Goal: Transaction & Acquisition: Purchase product/service

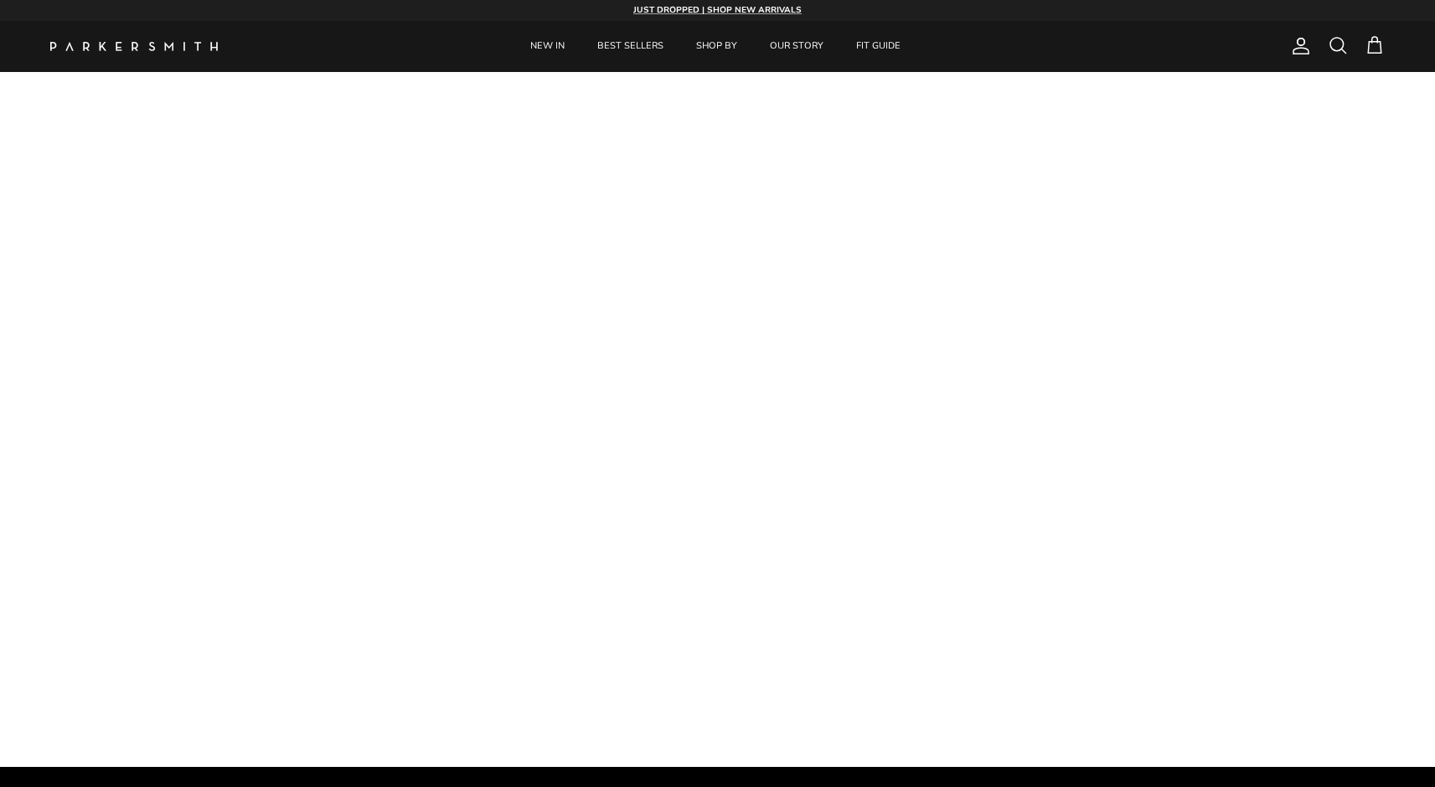
click at [1325, 44] on div "Account Search Cart" at bounding box center [1334, 46] width 101 height 22
click at [1328, 43] on span at bounding box center [1337, 45] width 20 height 20
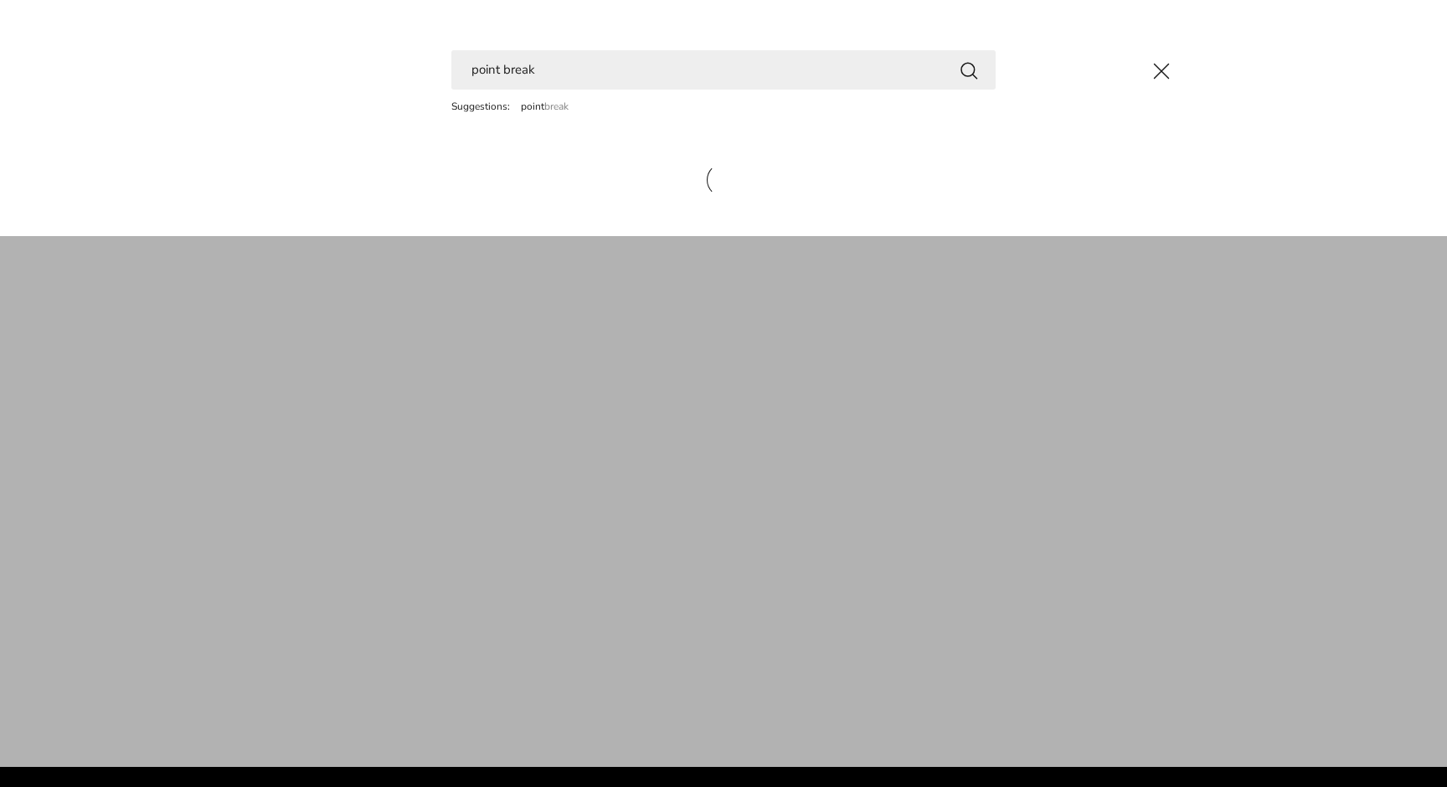
type input "point break"
click at [969, 70] on button "Search" at bounding box center [969, 69] width 20 height 21
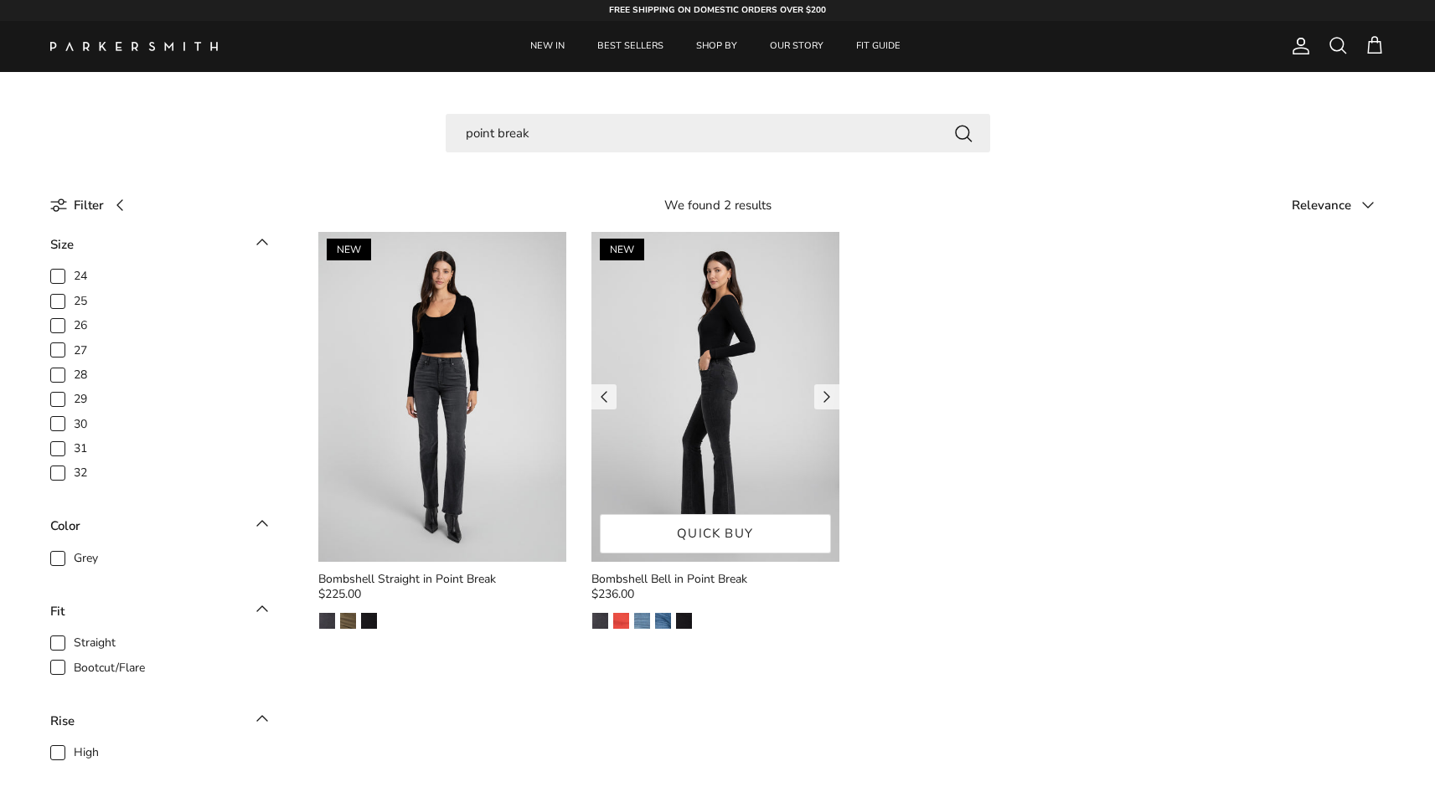
click at [676, 420] on img at bounding box center [715, 397] width 248 height 330
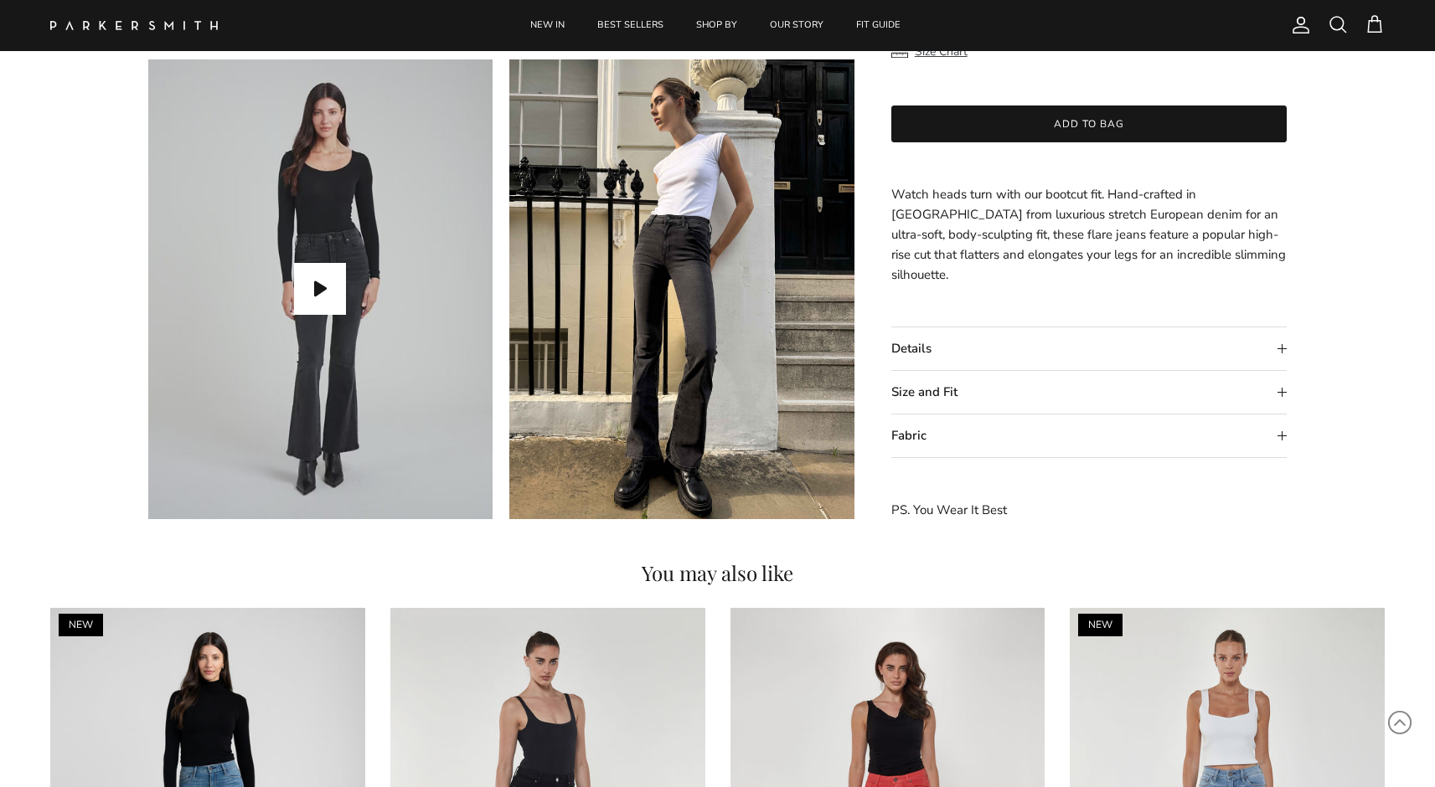
scroll to position [1537, 0]
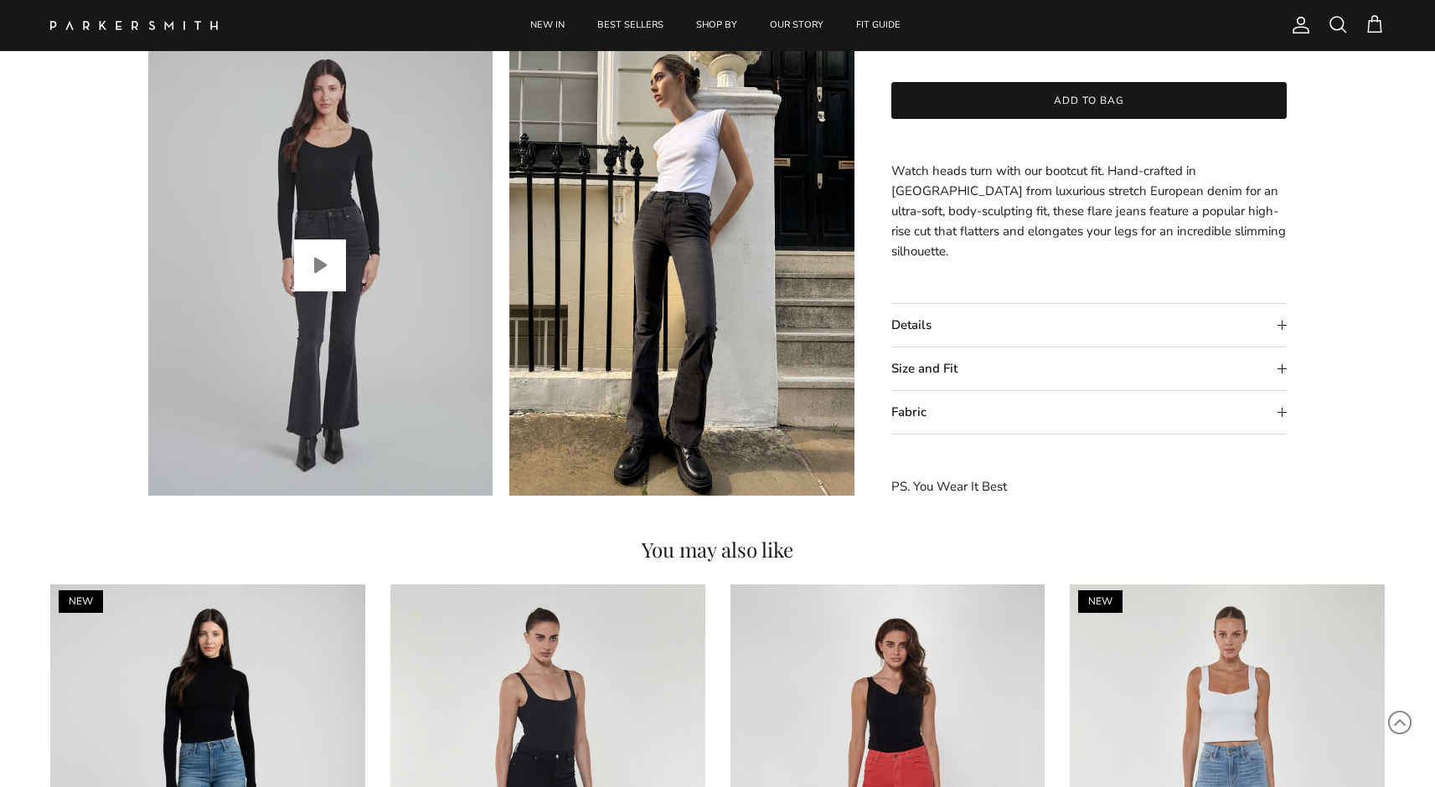
click at [324, 271] on button "Play video" at bounding box center [320, 266] width 52 height 52
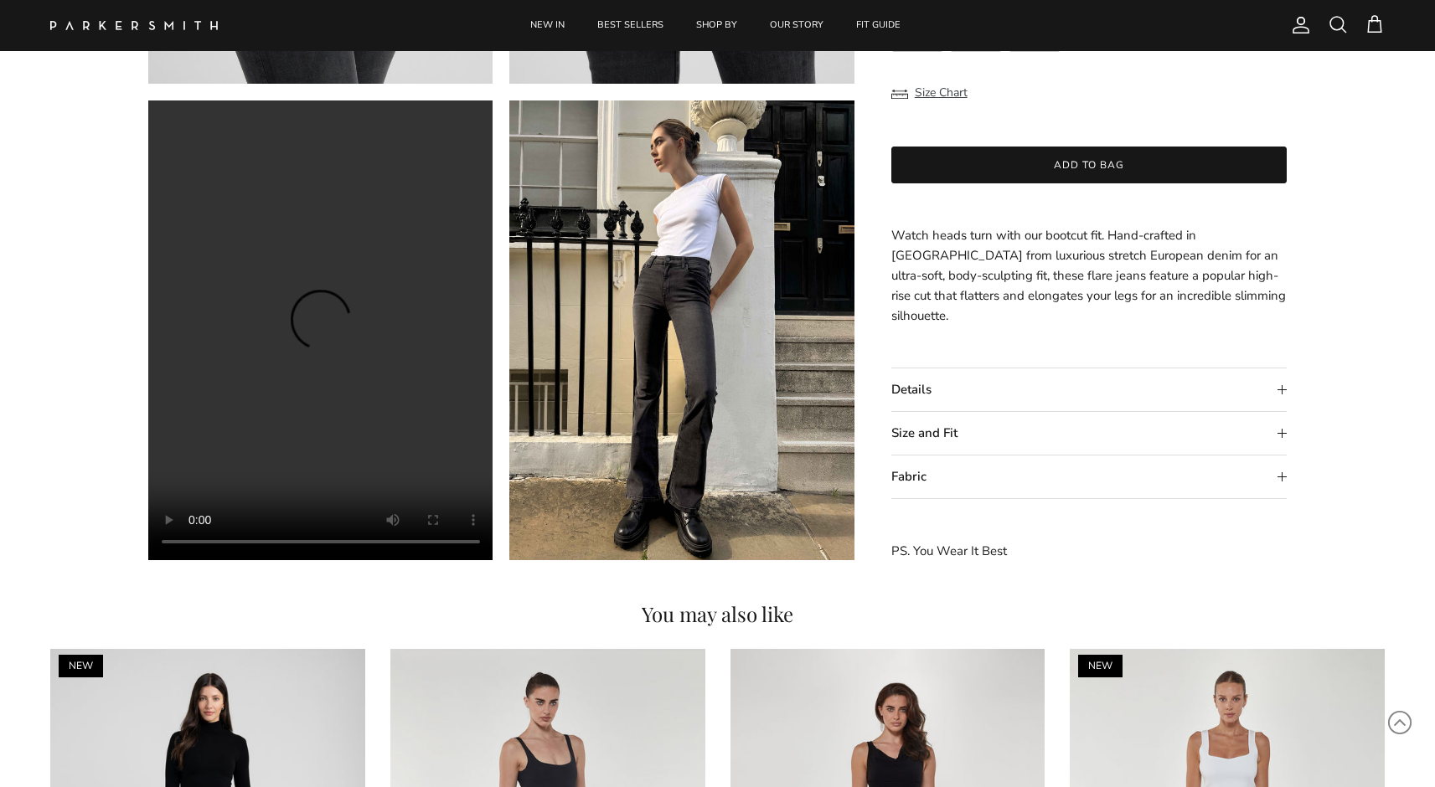
scroll to position [1456, 0]
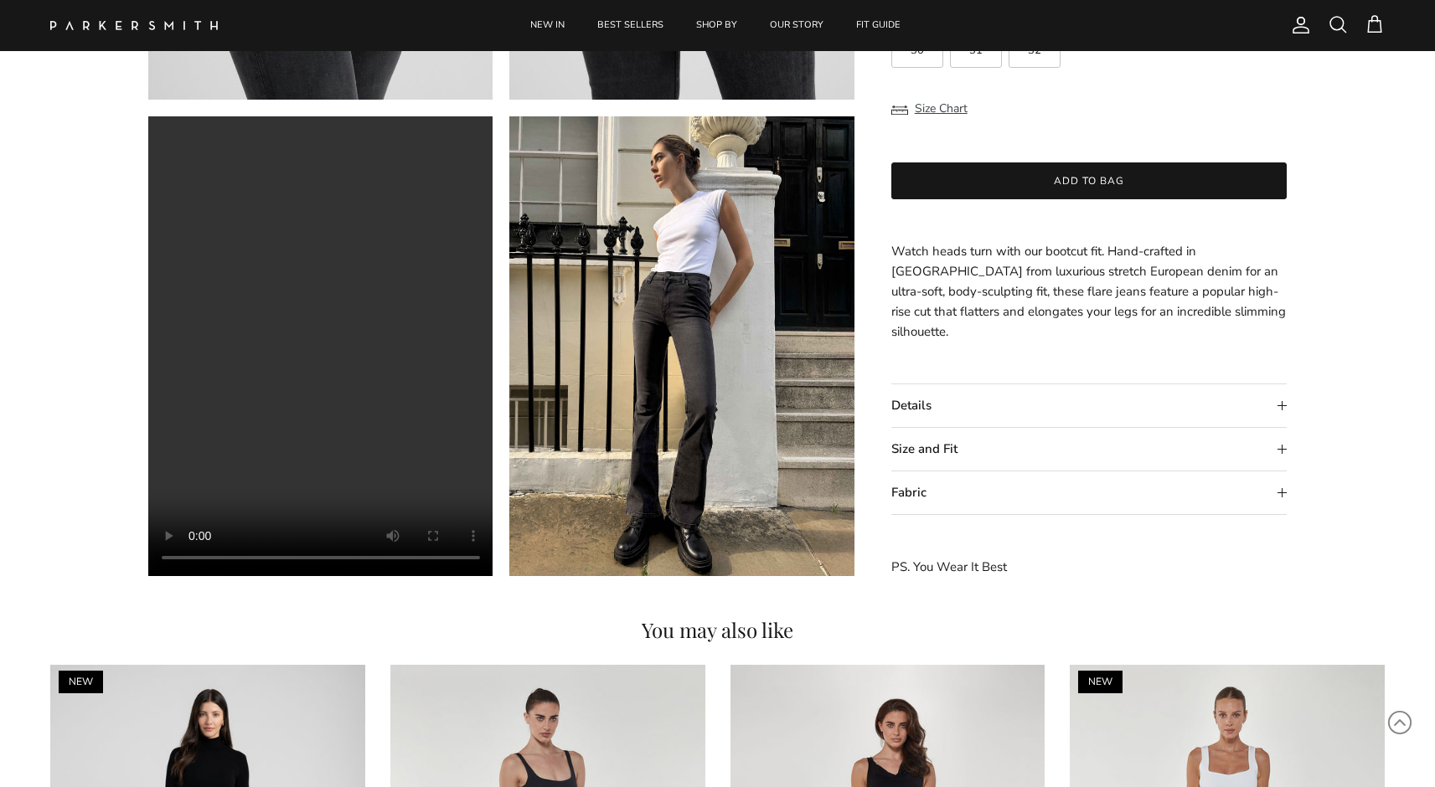
click at [914, 405] on summary "Details" at bounding box center [1089, 406] width 396 height 43
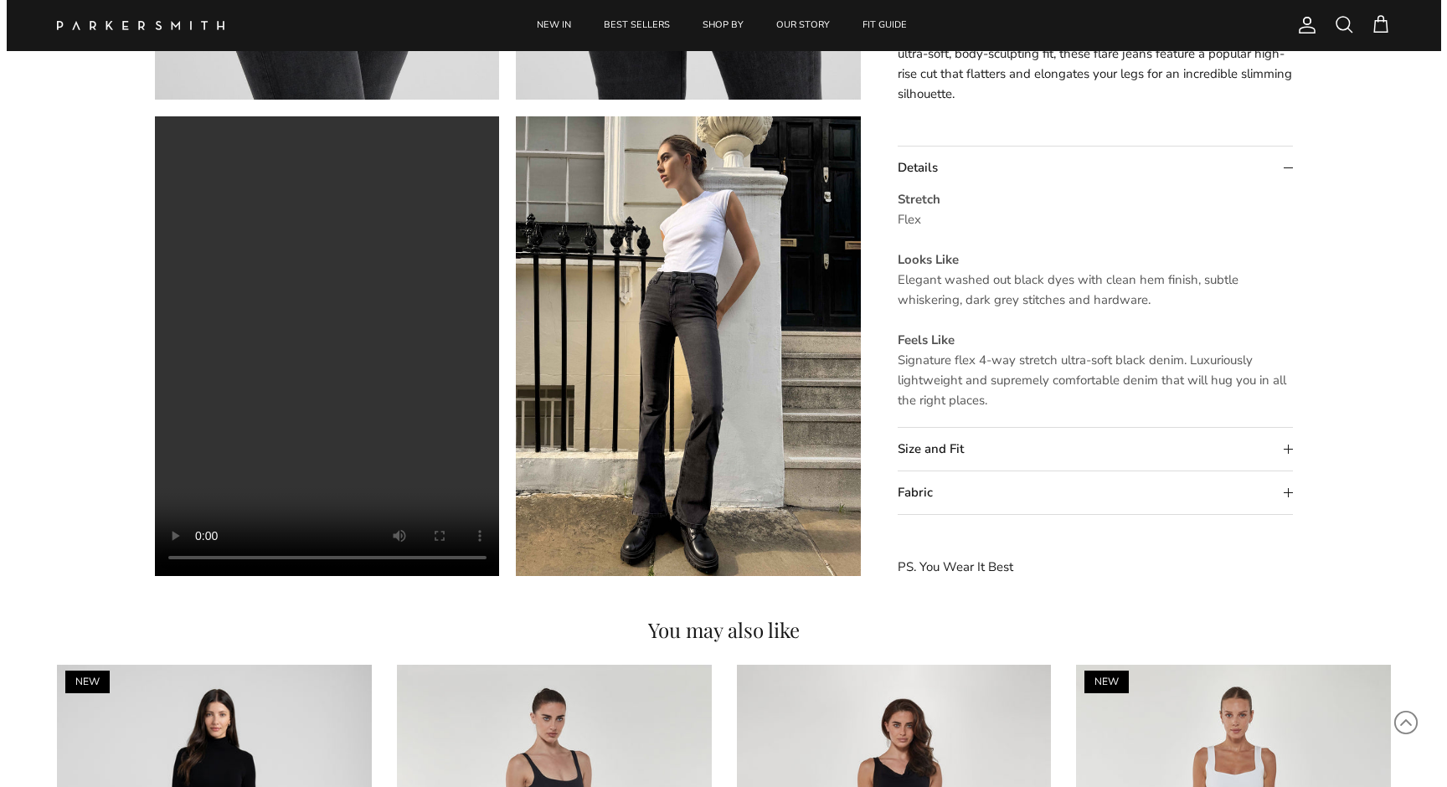
scroll to position [1456, 0]
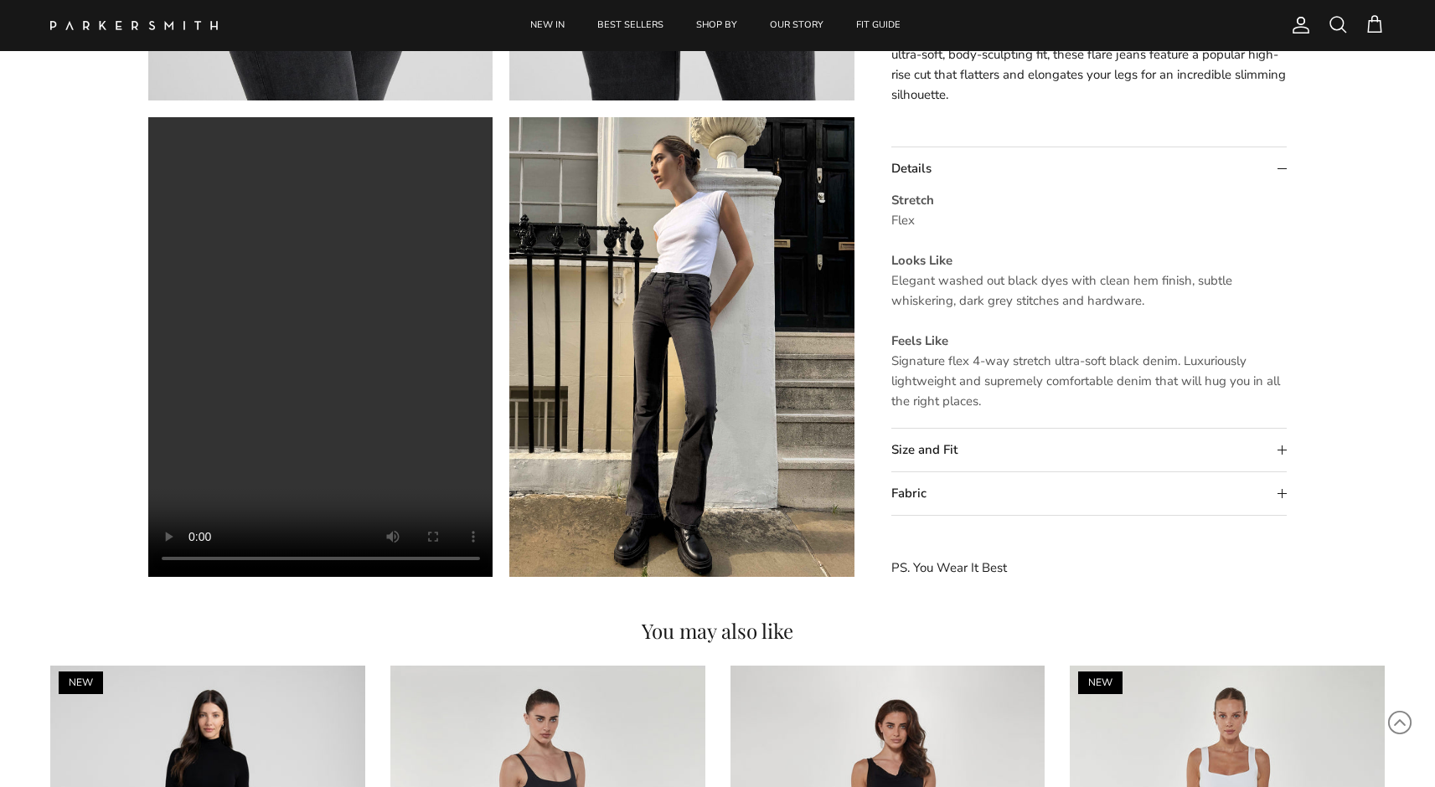
click at [1334, 21] on span at bounding box center [1337, 24] width 20 height 20
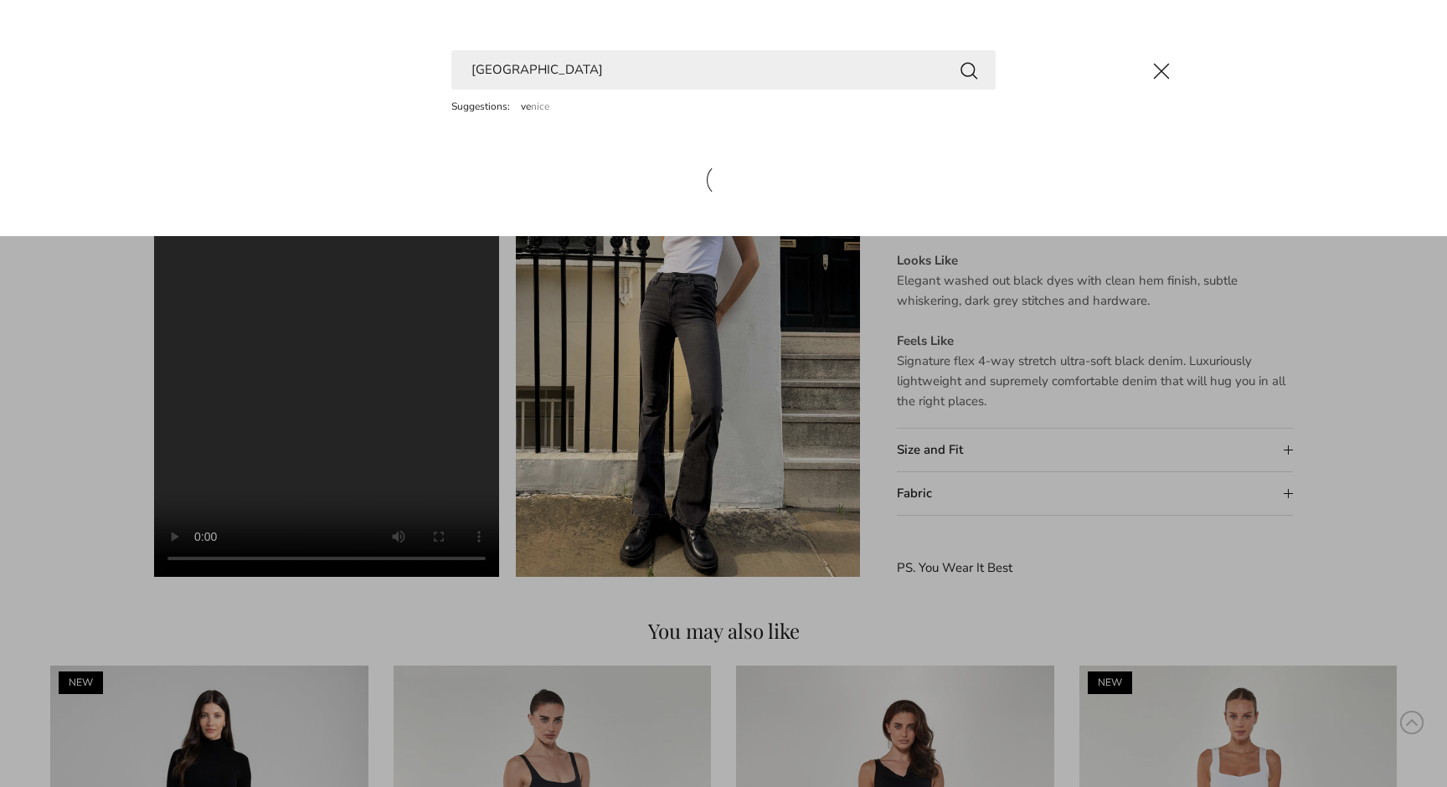
type input "venice"
click at [969, 70] on button "Search" at bounding box center [969, 69] width 20 height 21
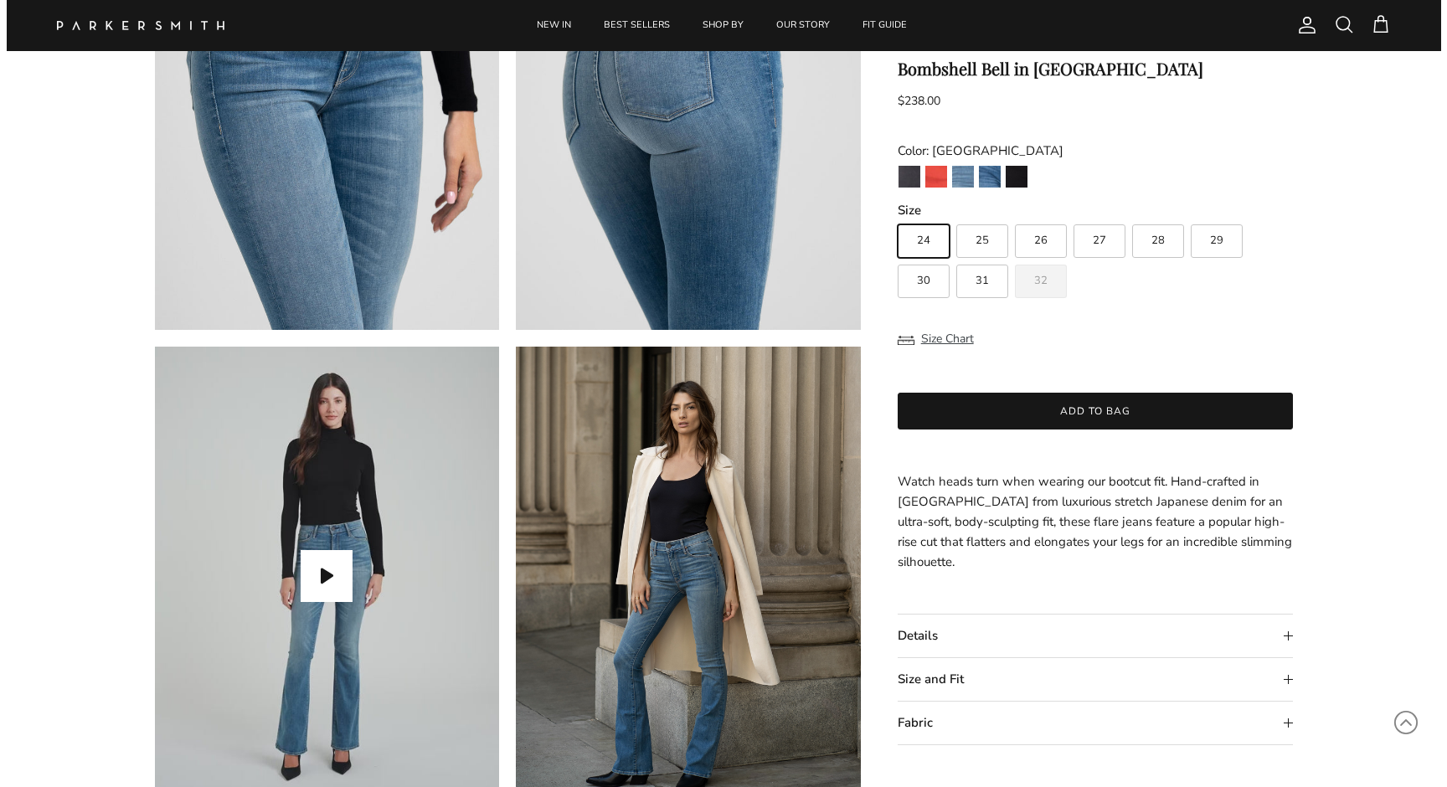
scroll to position [1457, 0]
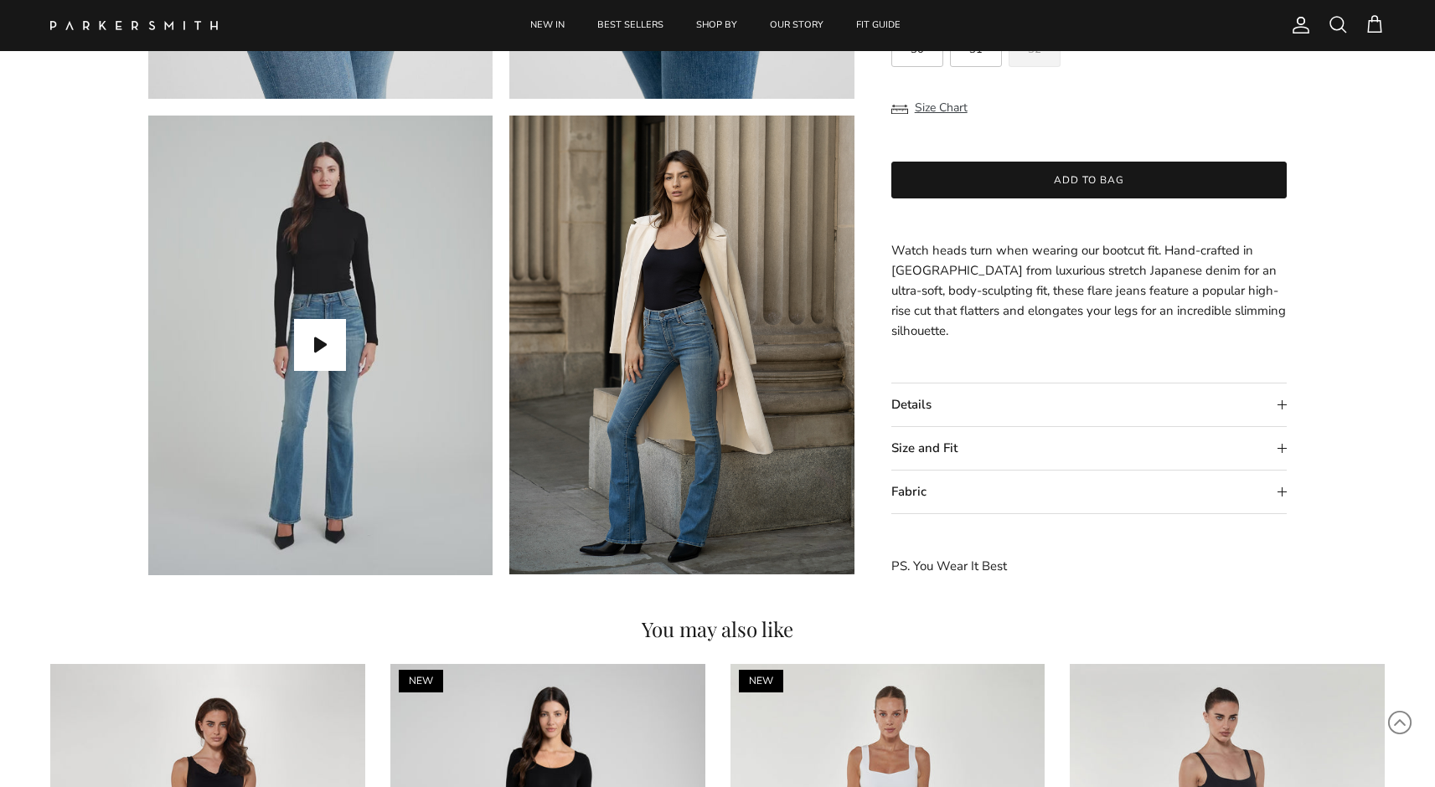
click at [1336, 26] on span at bounding box center [1337, 24] width 20 height 20
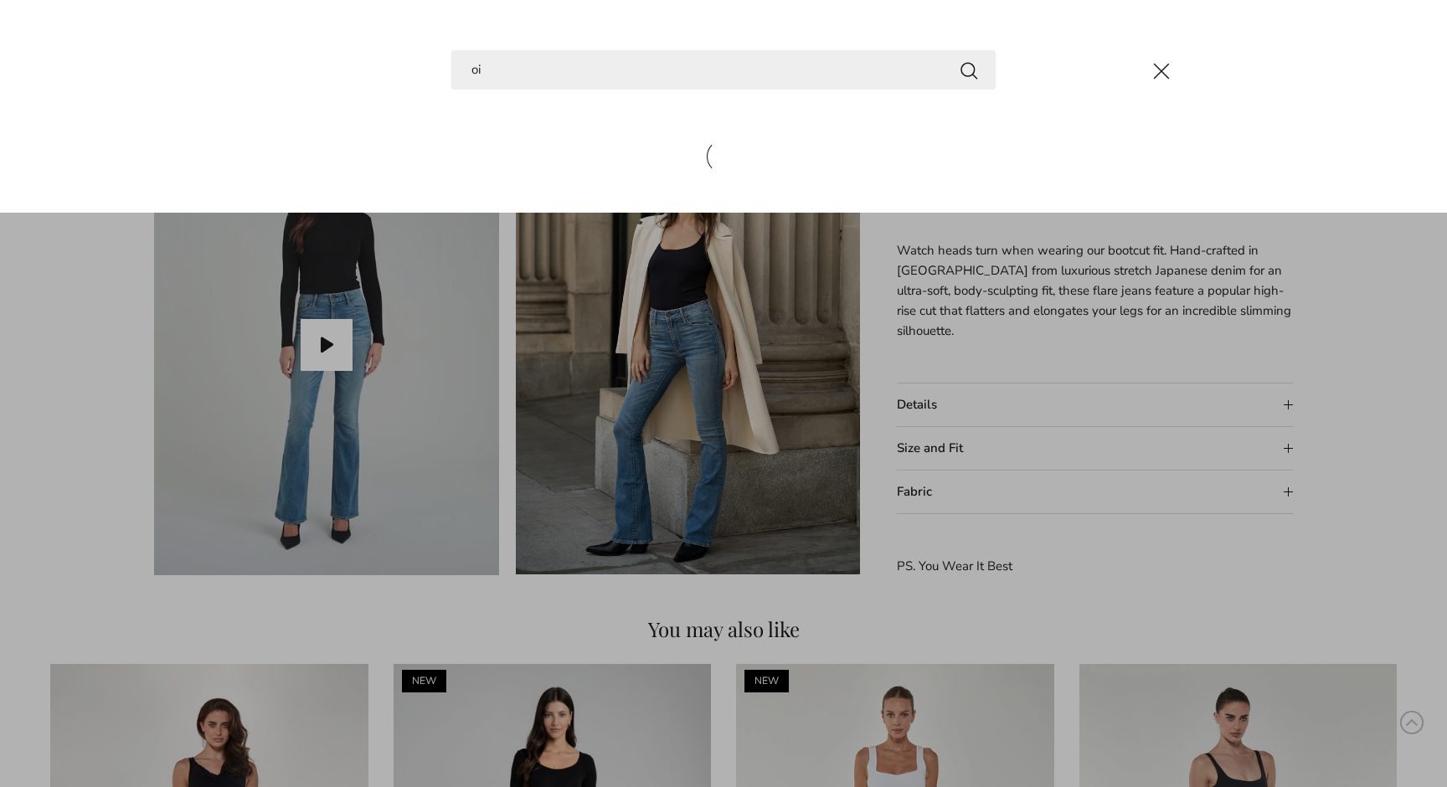
type input "o"
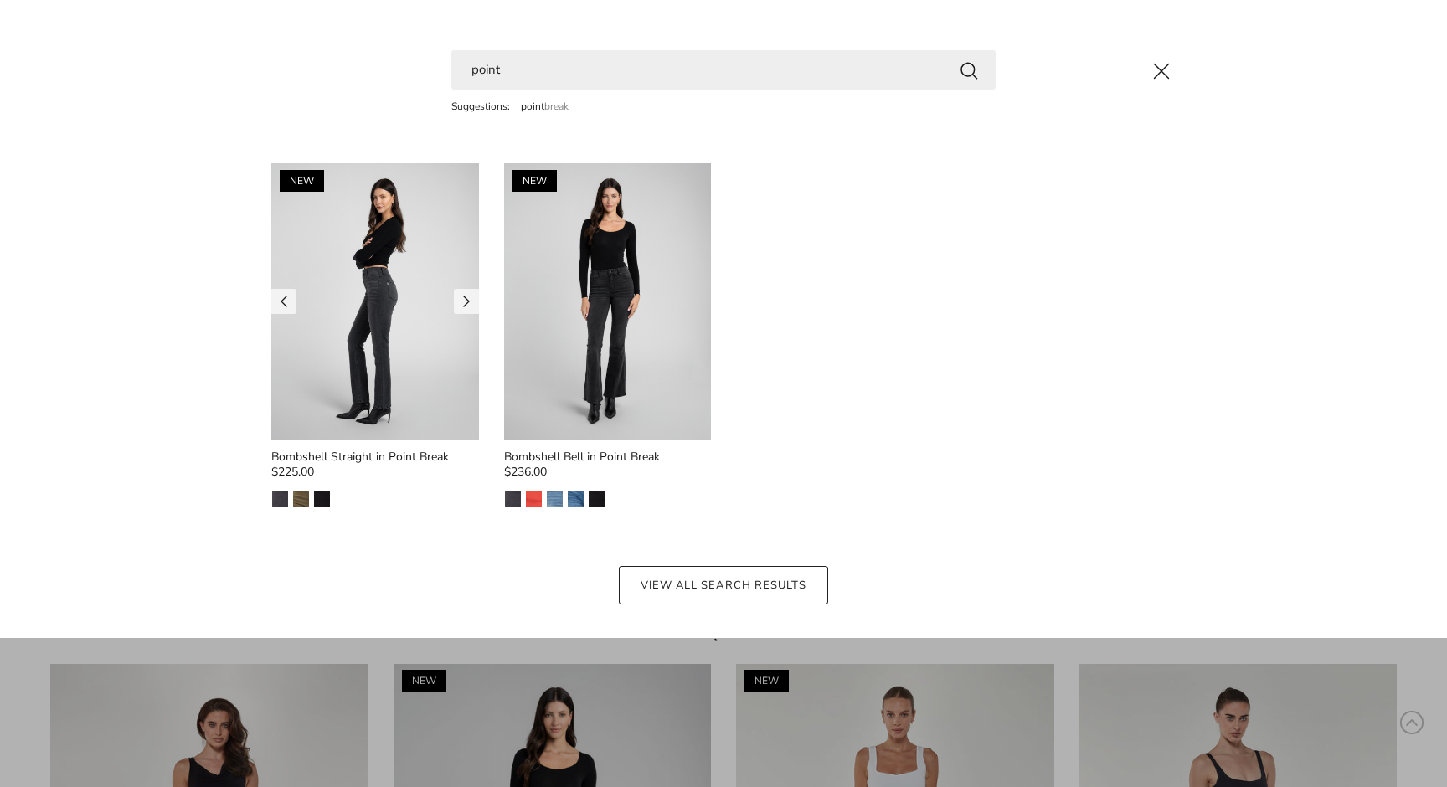
type input "point"
click at [342, 330] on img at bounding box center [375, 301] width 208 height 276
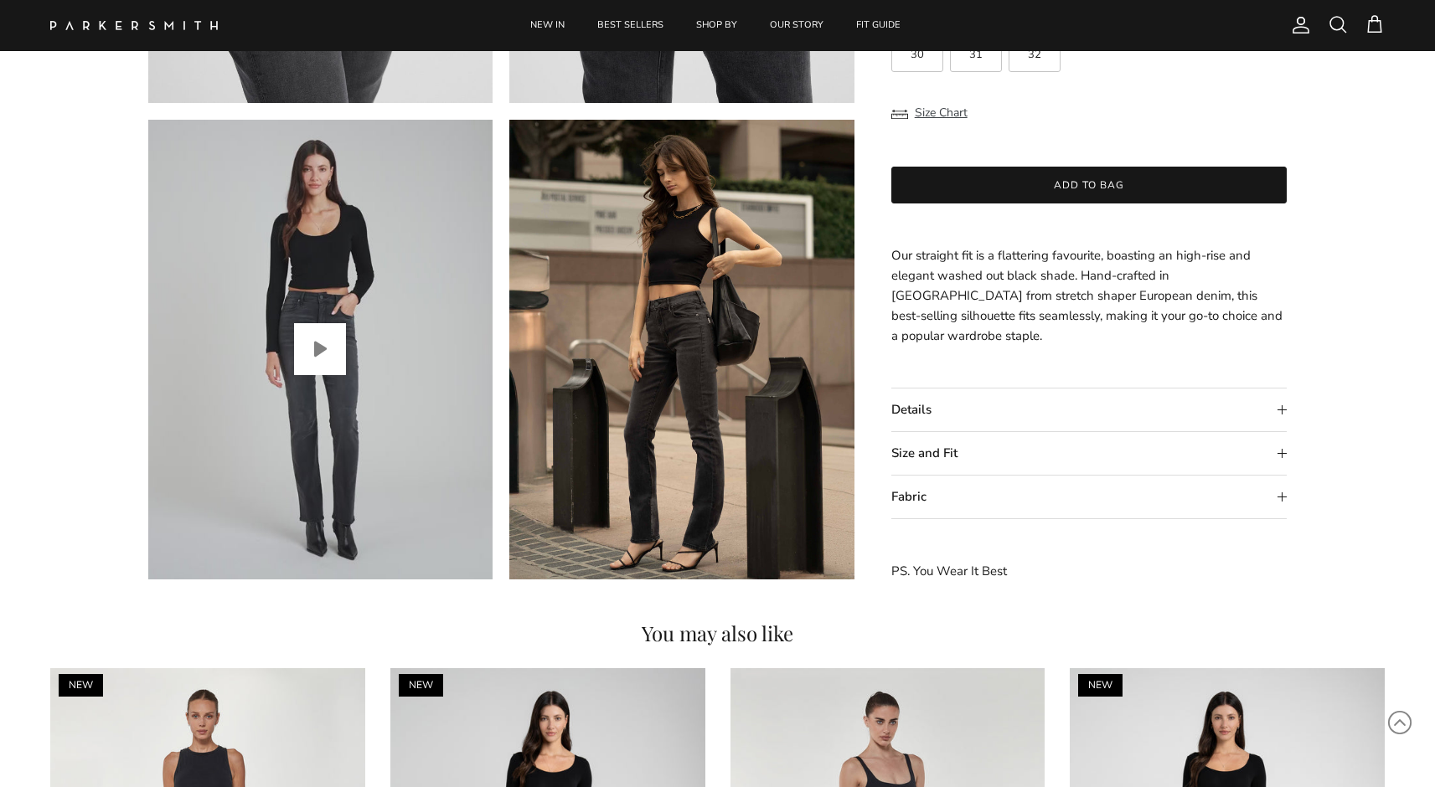
scroll to position [1451, 0]
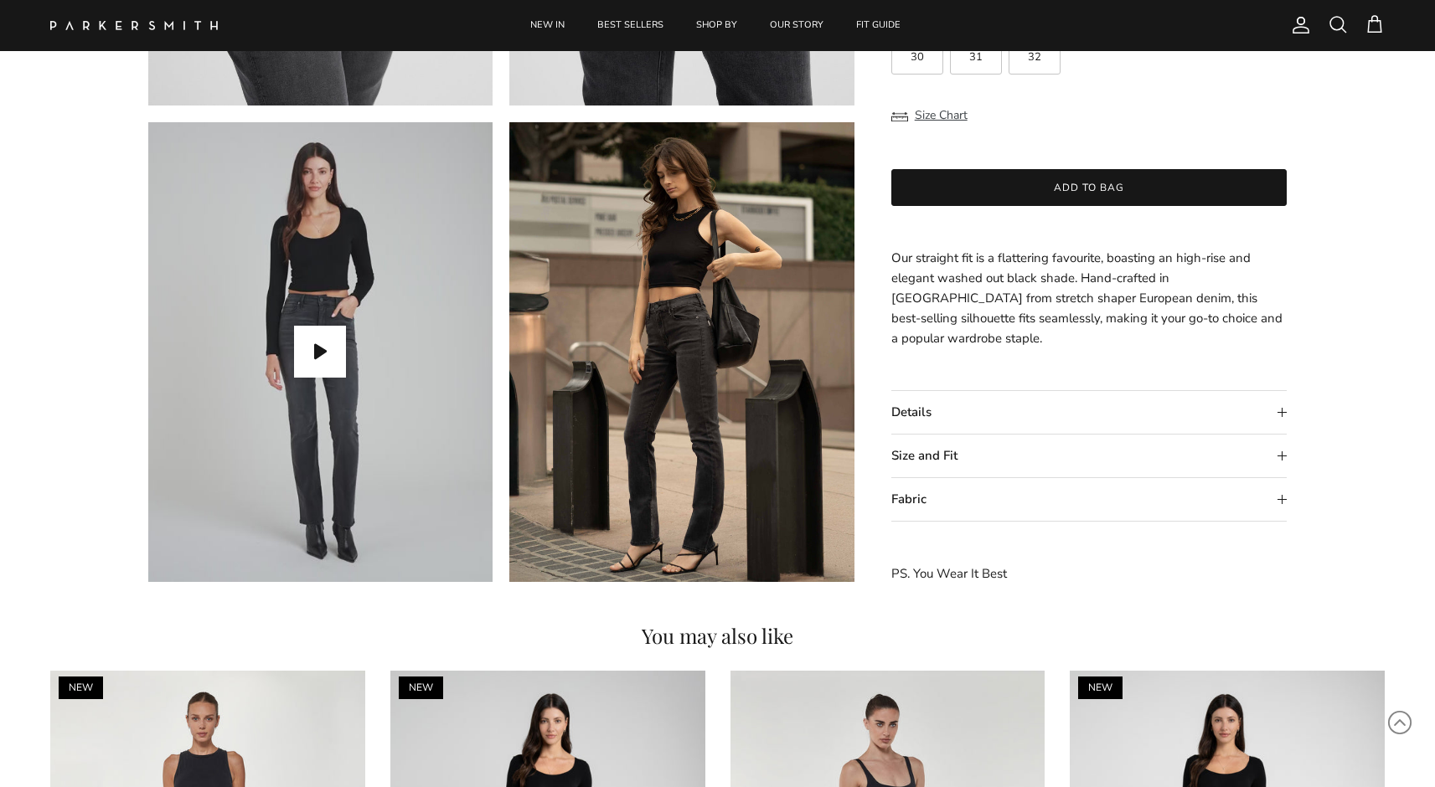
click at [936, 410] on summary "Details" at bounding box center [1089, 412] width 396 height 43
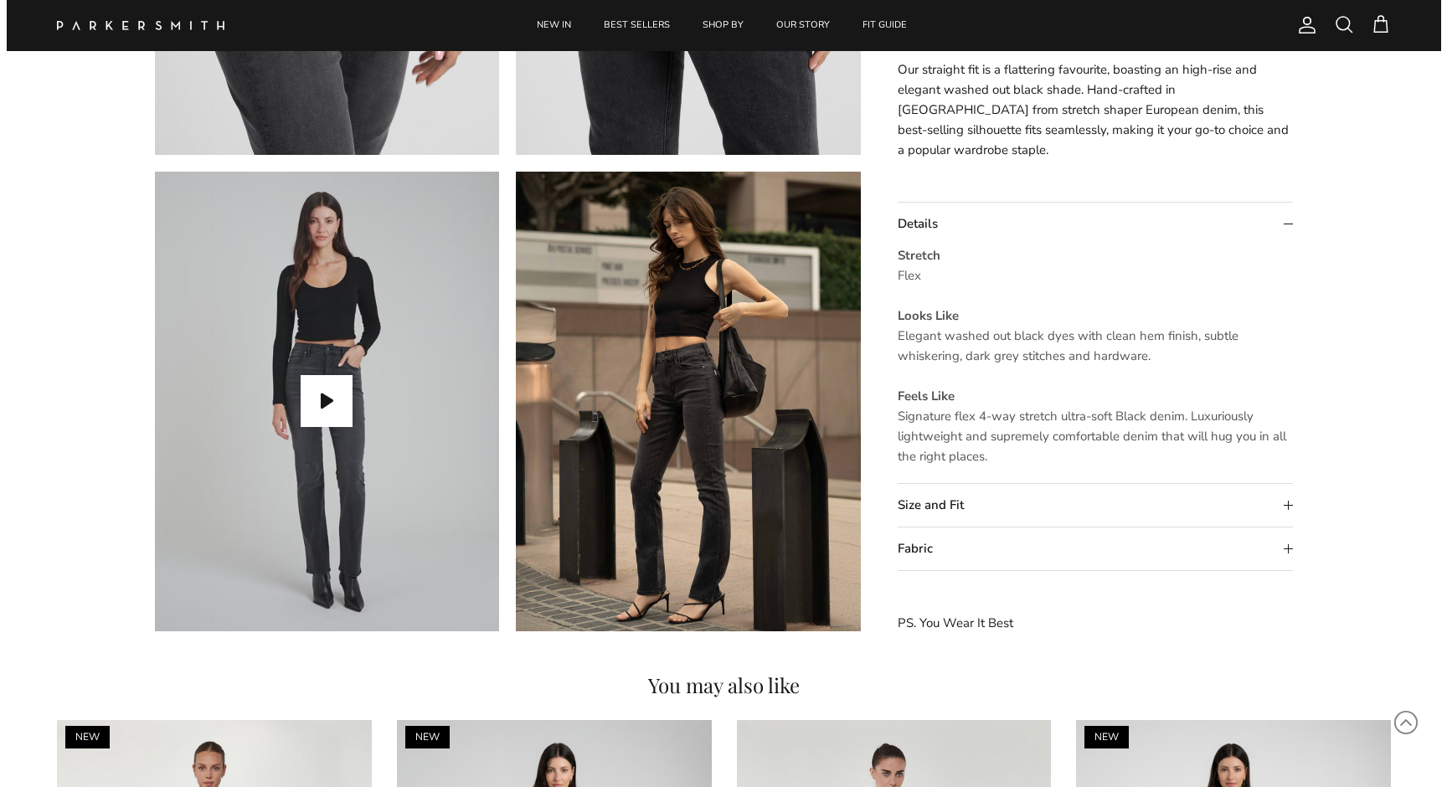
scroll to position [1391, 0]
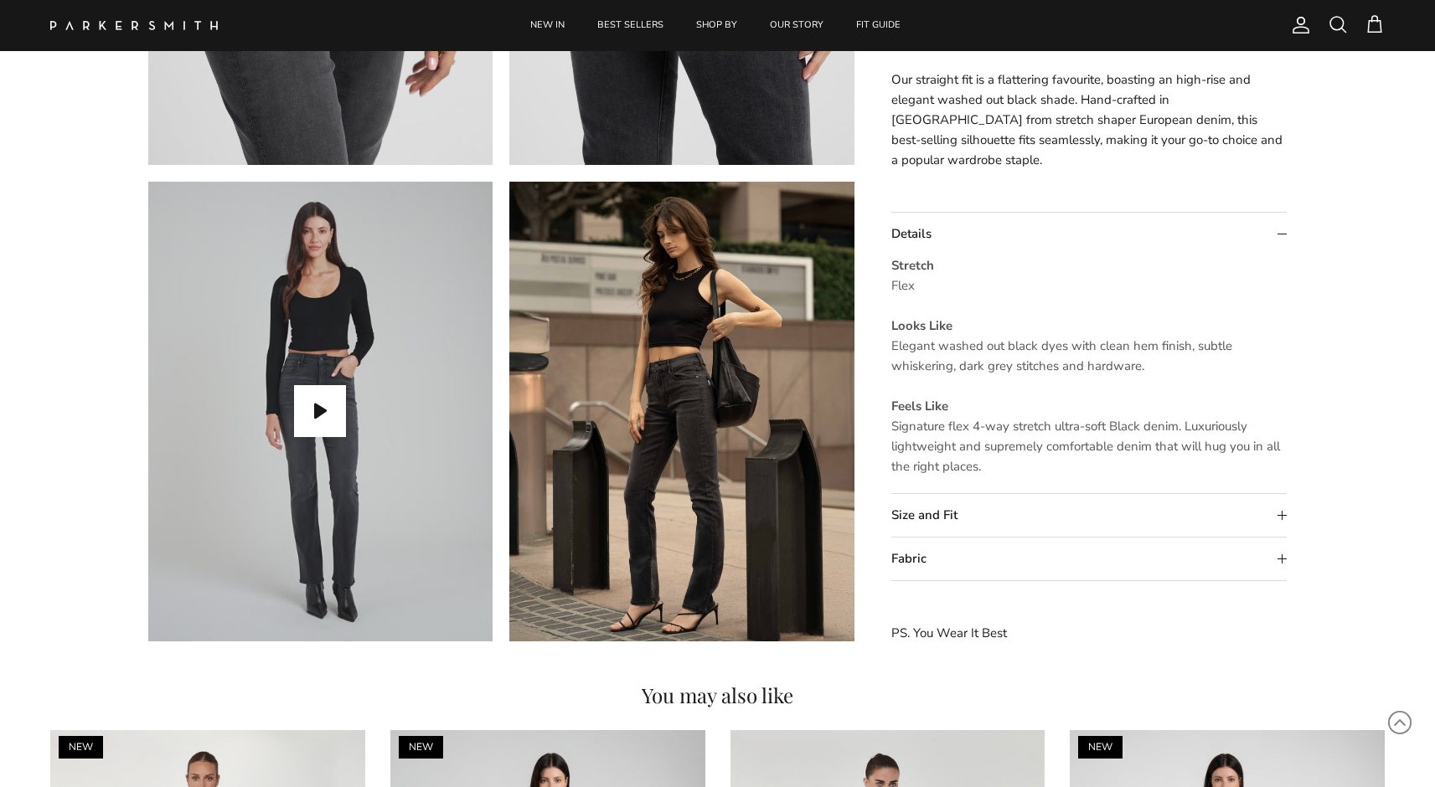
click at [1342, 22] on span at bounding box center [1337, 24] width 20 height 20
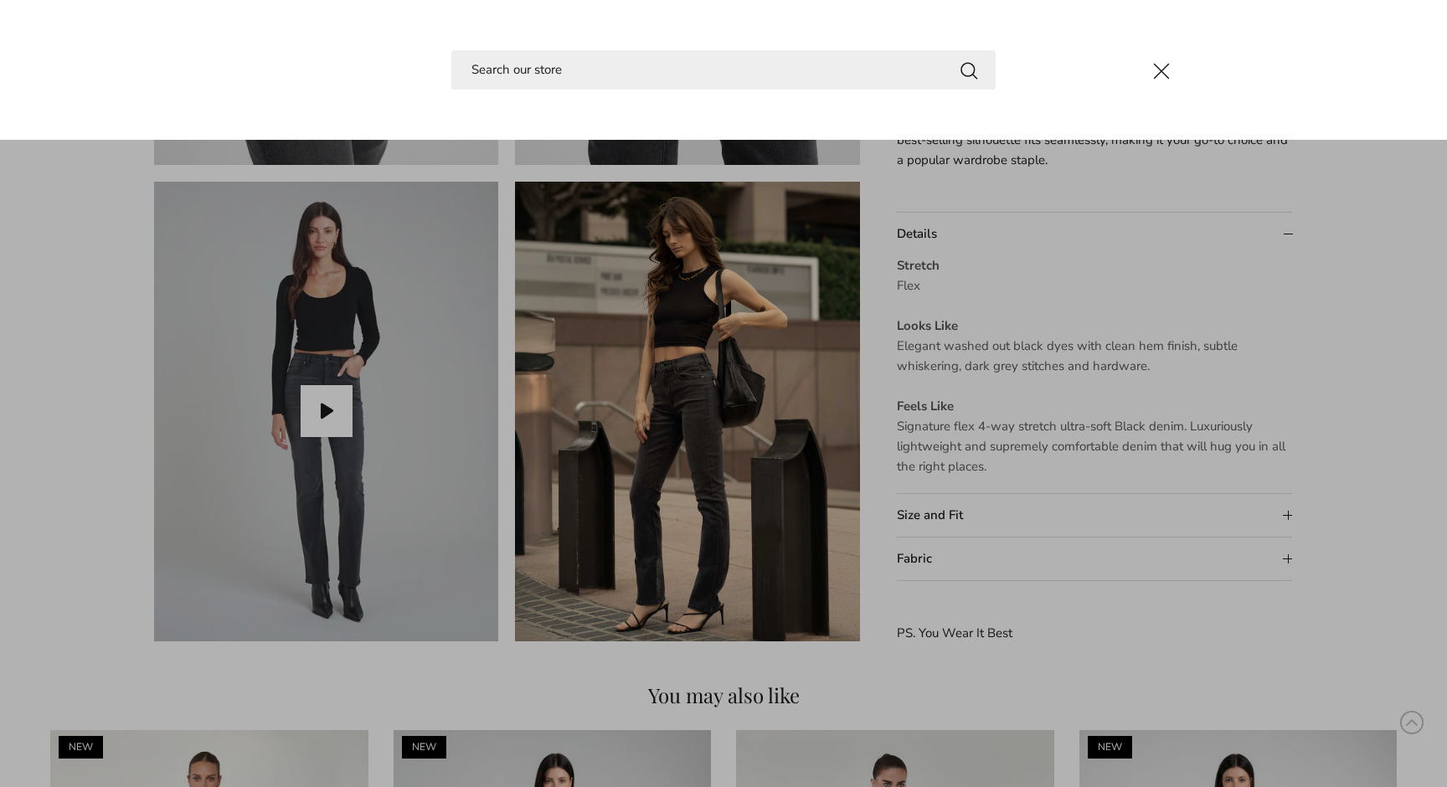
click at [472, 283] on link "Close" at bounding box center [723, 393] width 1447 height 787
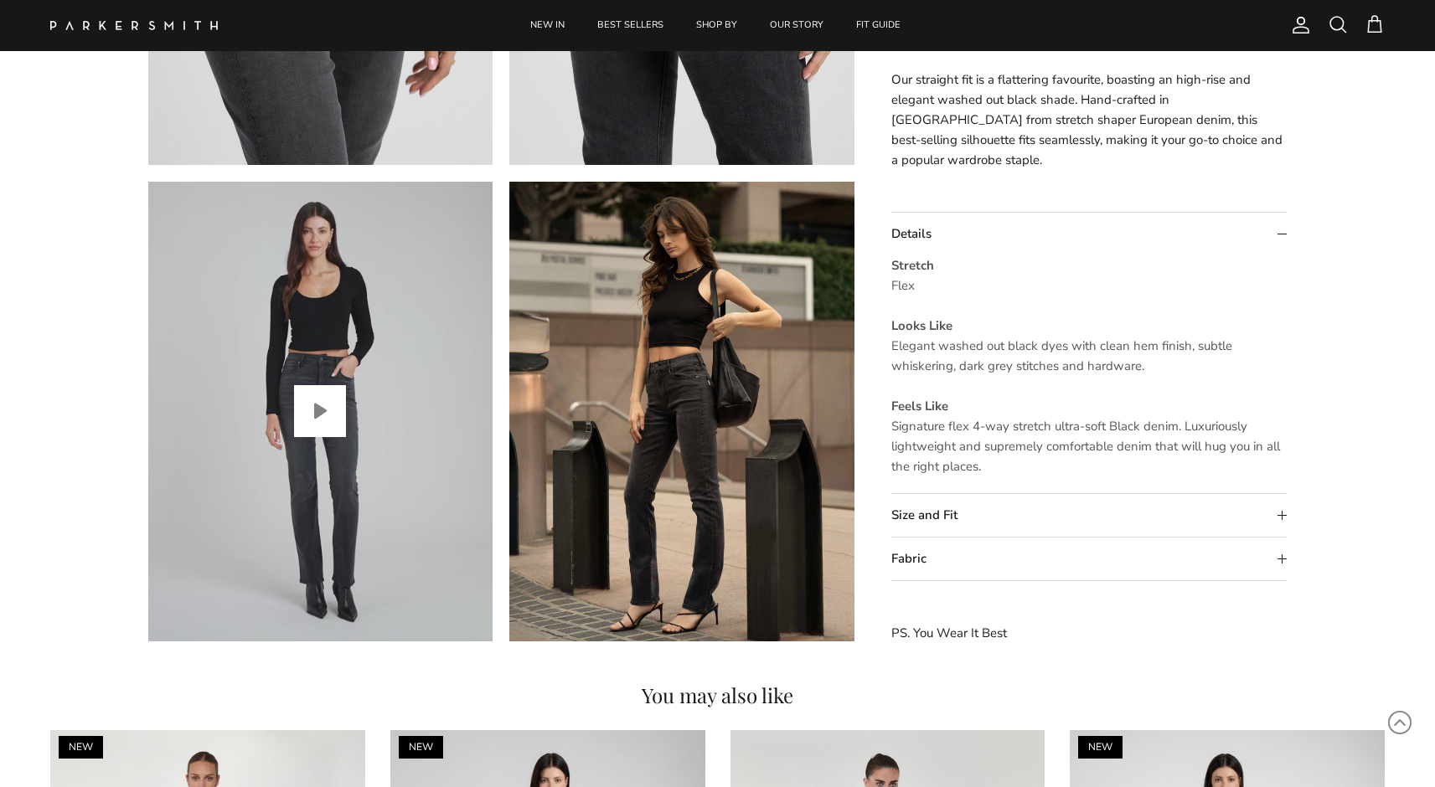
click at [332, 400] on button "Play video" at bounding box center [320, 411] width 52 height 52
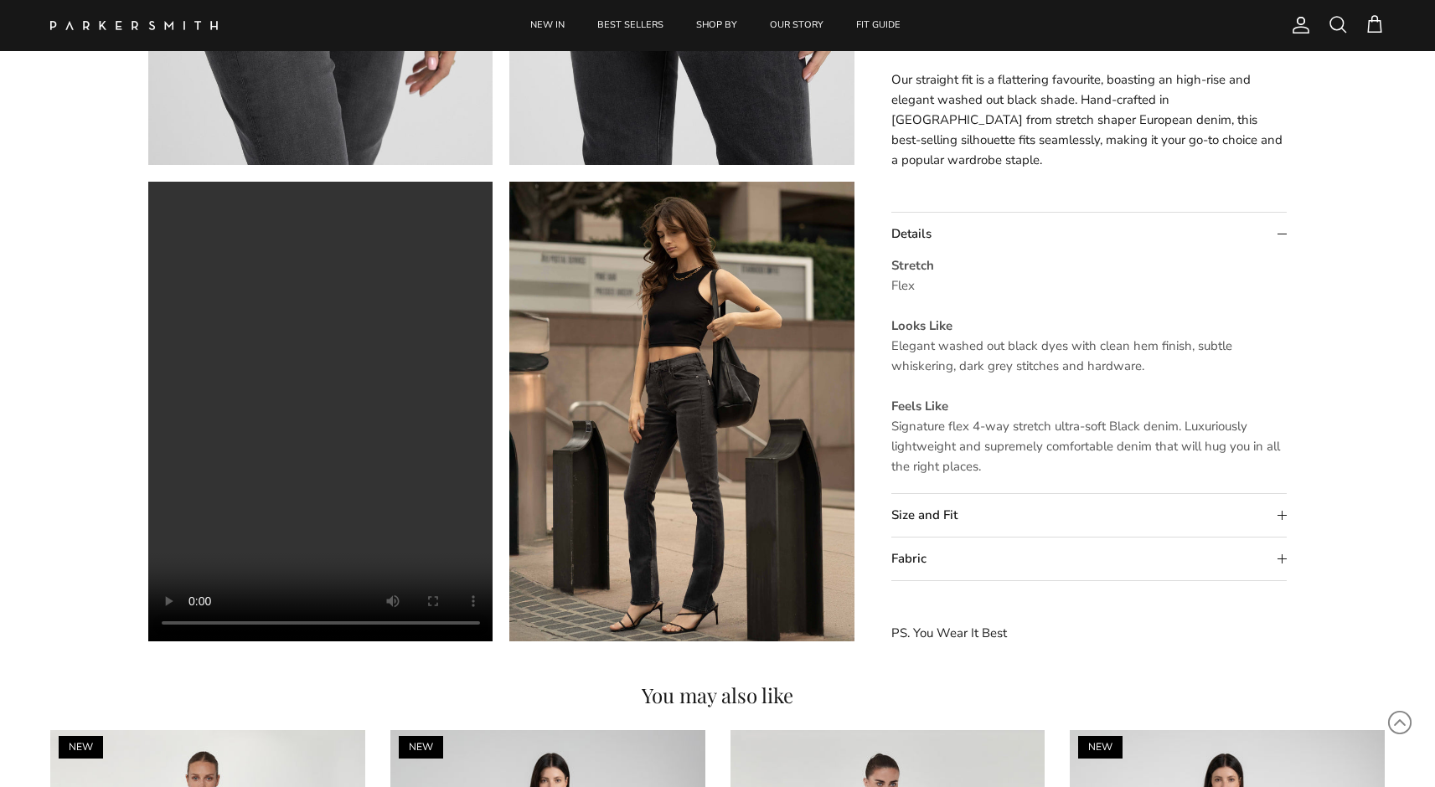
click at [332, 400] on video "Bombshell Straight in Point Break" at bounding box center [320, 412] width 345 height 460
click at [1331, 18] on span at bounding box center [1337, 24] width 20 height 20
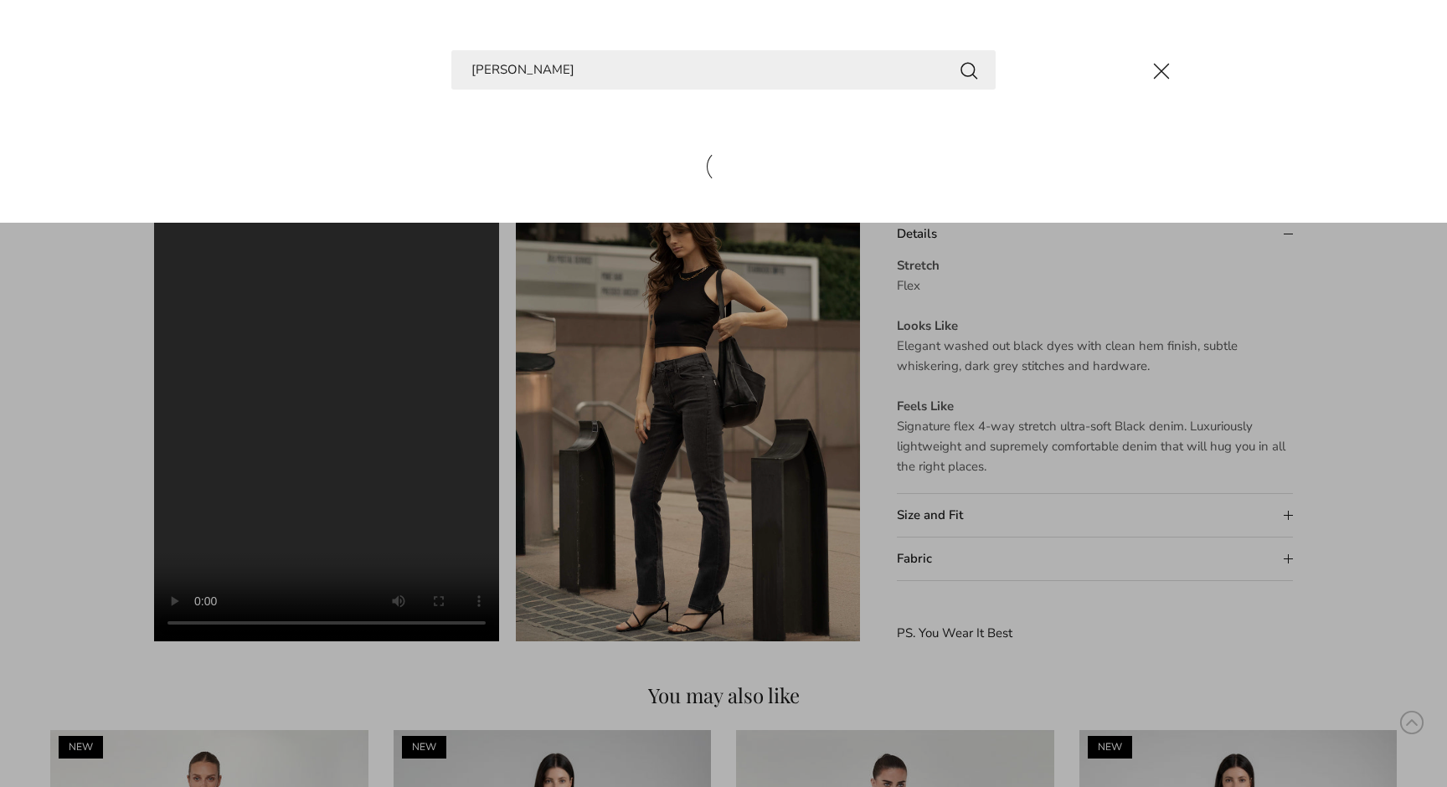
type input "stevie"
click at [969, 70] on button "Search" at bounding box center [969, 69] width 20 height 21
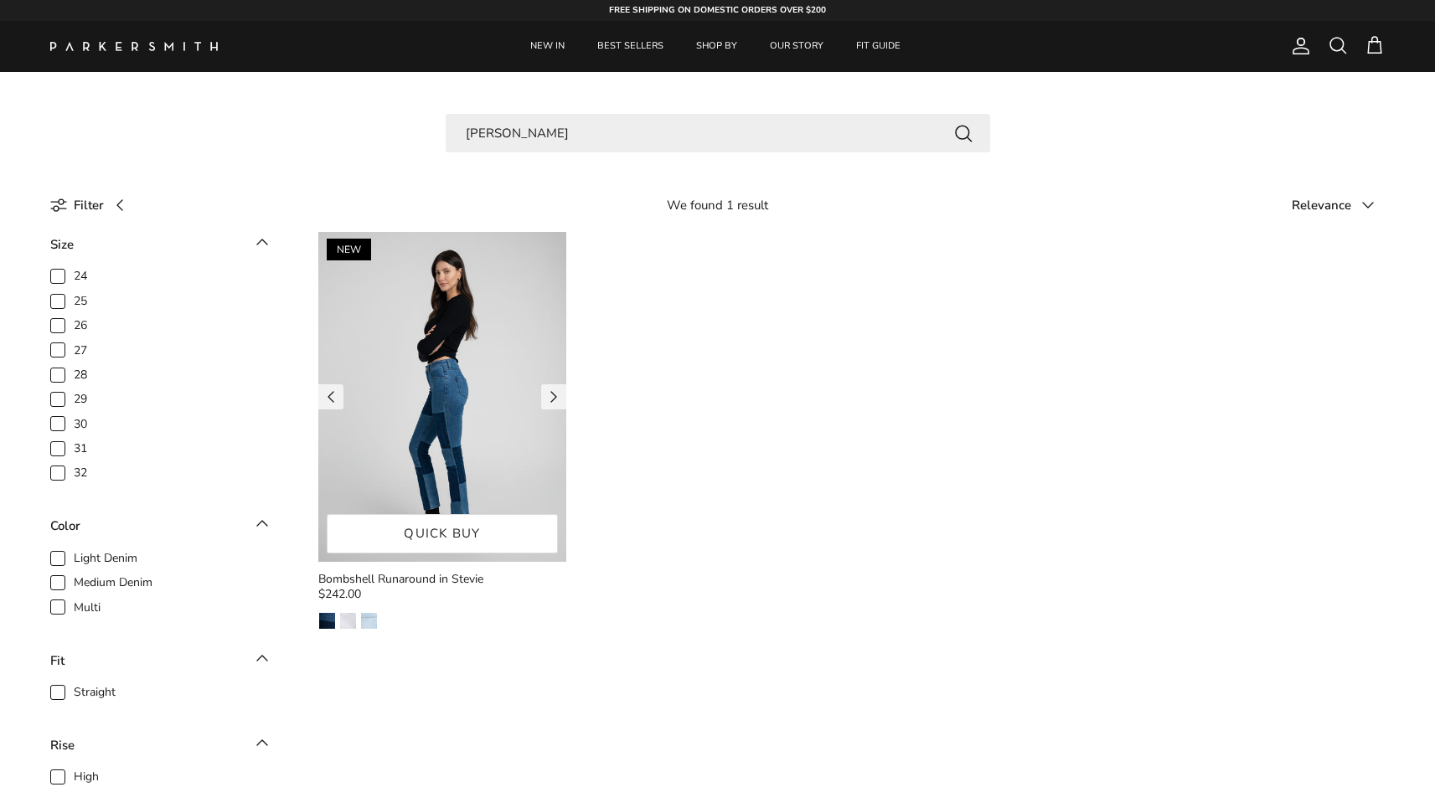
click at [438, 374] on img at bounding box center [442, 397] width 248 height 330
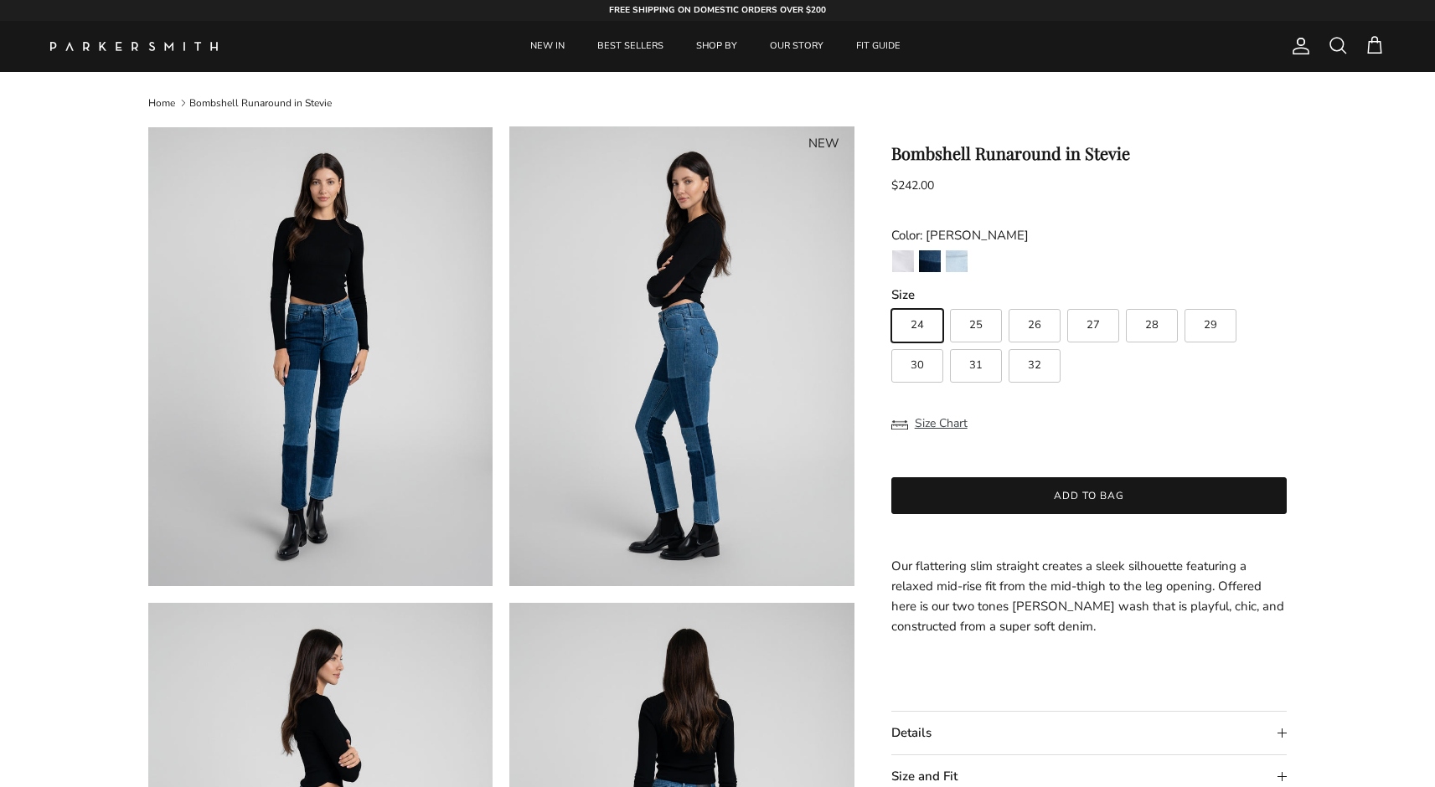
click at [1331, 45] on span at bounding box center [1337, 45] width 20 height 20
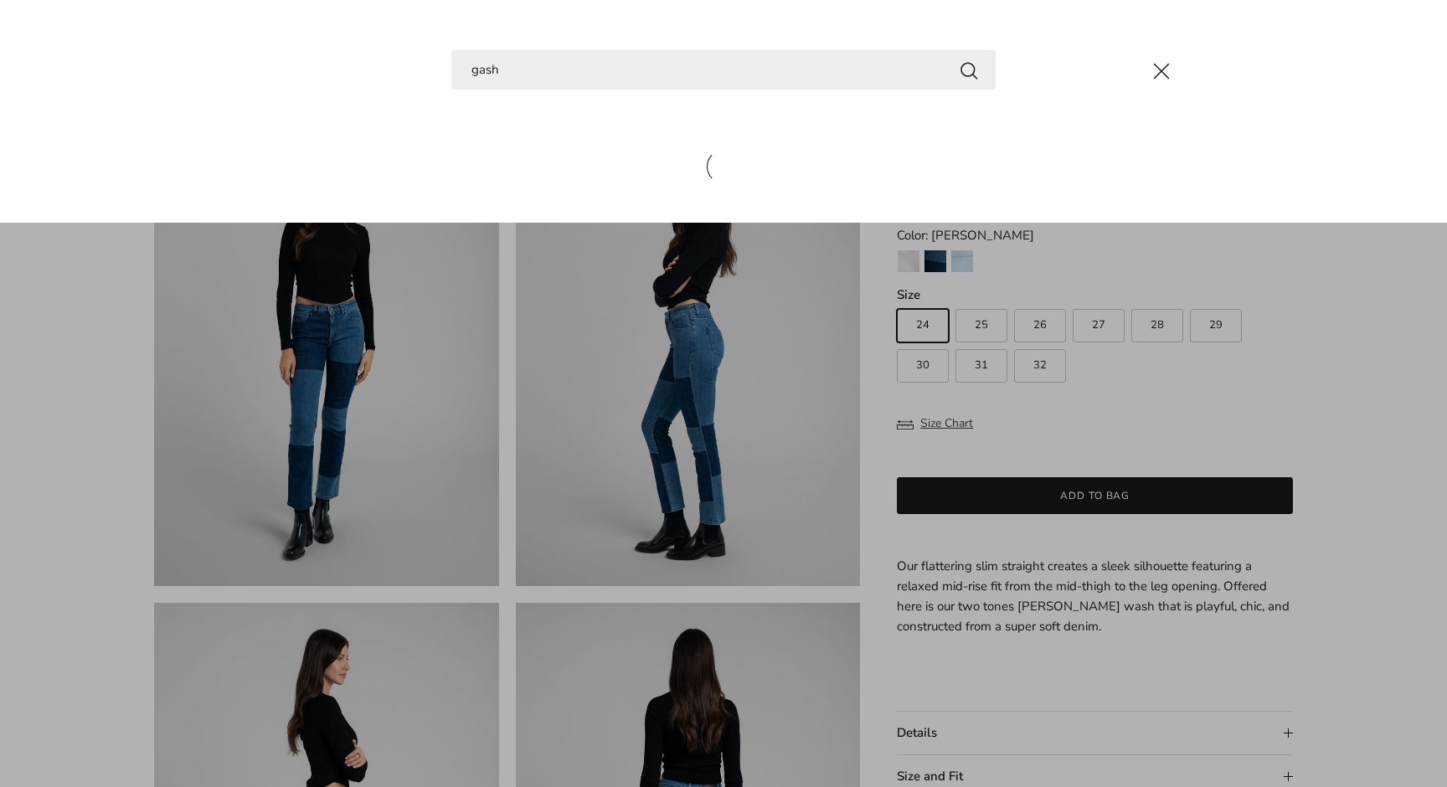
type input "gash"
click at [969, 70] on button "Search" at bounding box center [969, 69] width 20 height 21
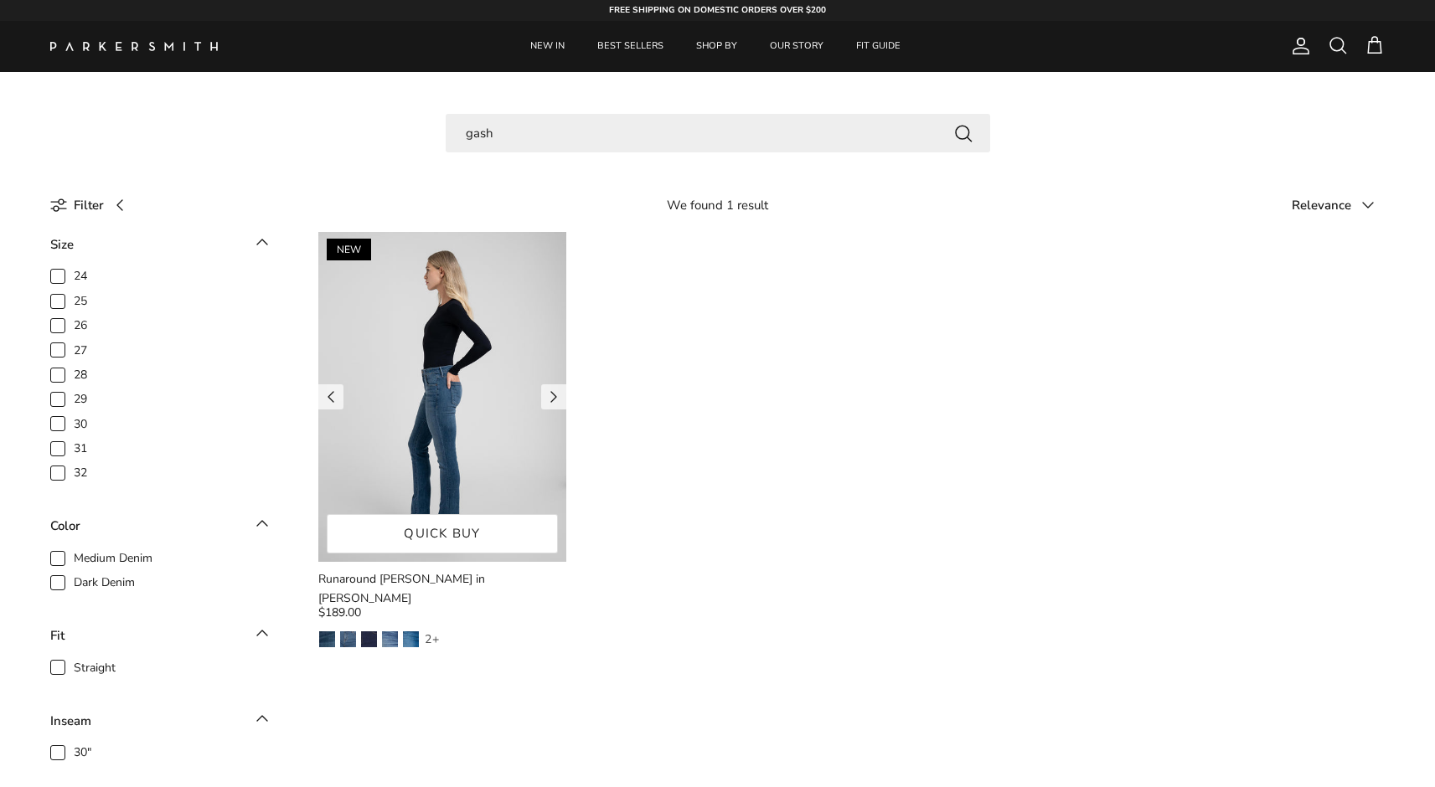
click at [453, 391] on img at bounding box center [442, 397] width 248 height 330
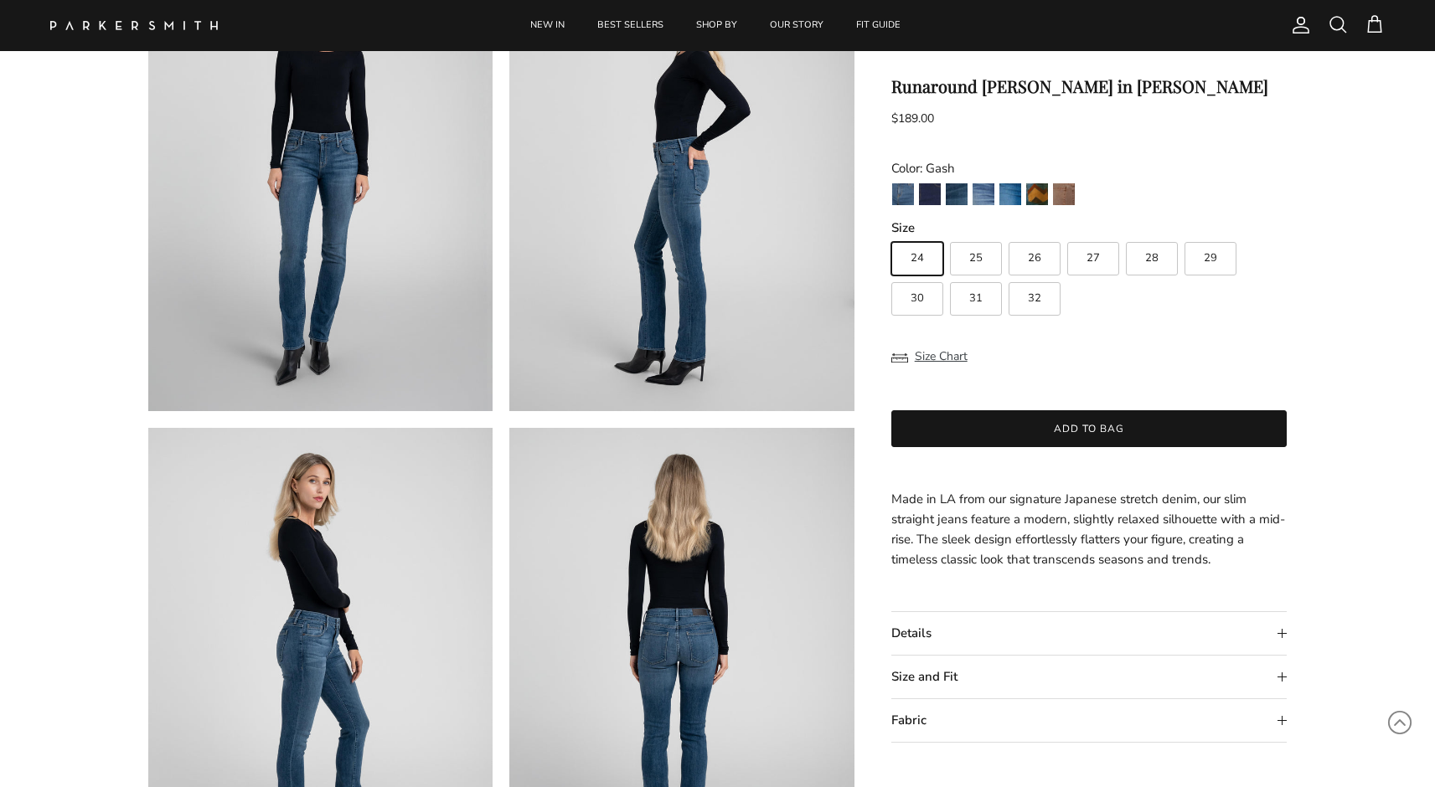
scroll to position [199, 0]
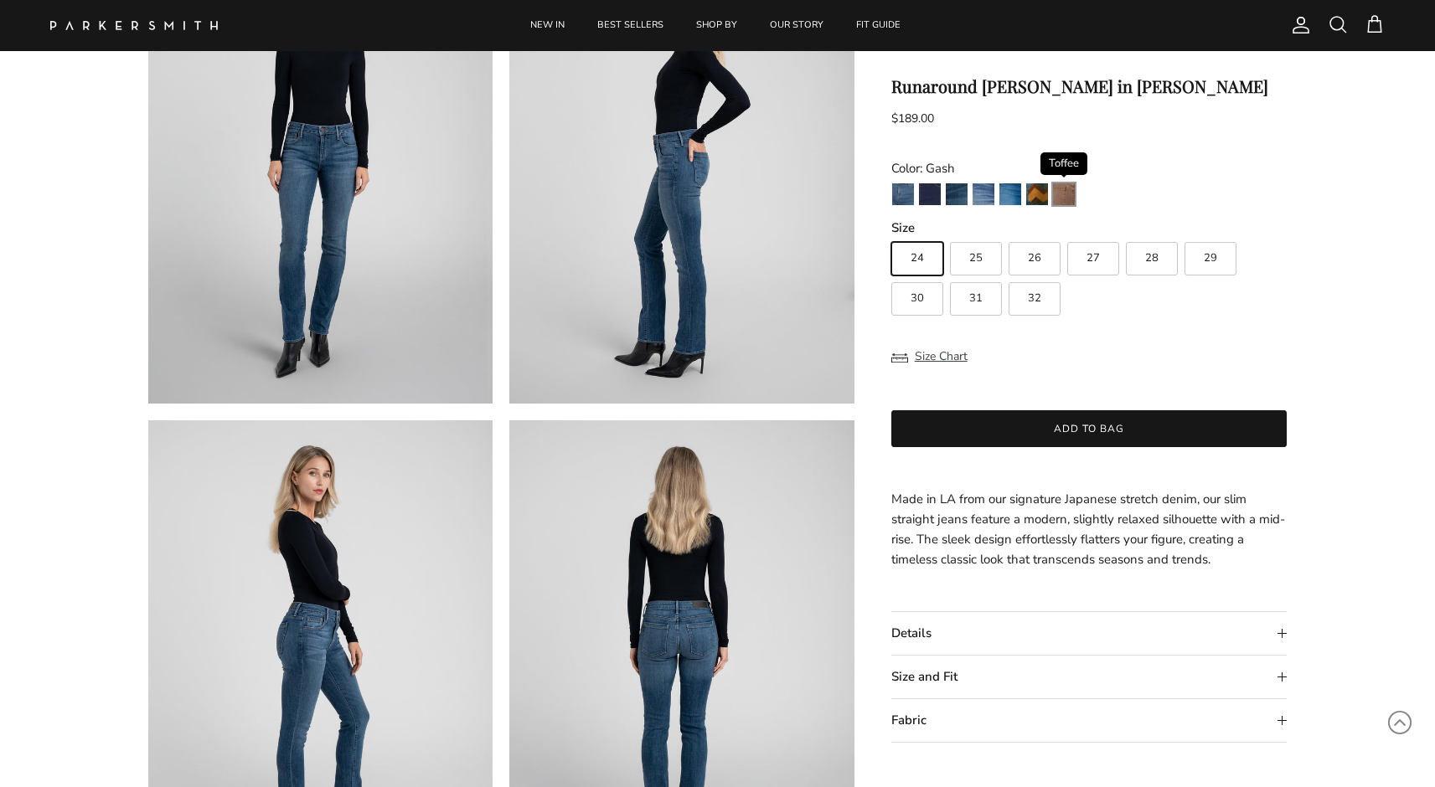
click at [1060, 200] on img "Toffee" at bounding box center [1064, 194] width 22 height 22
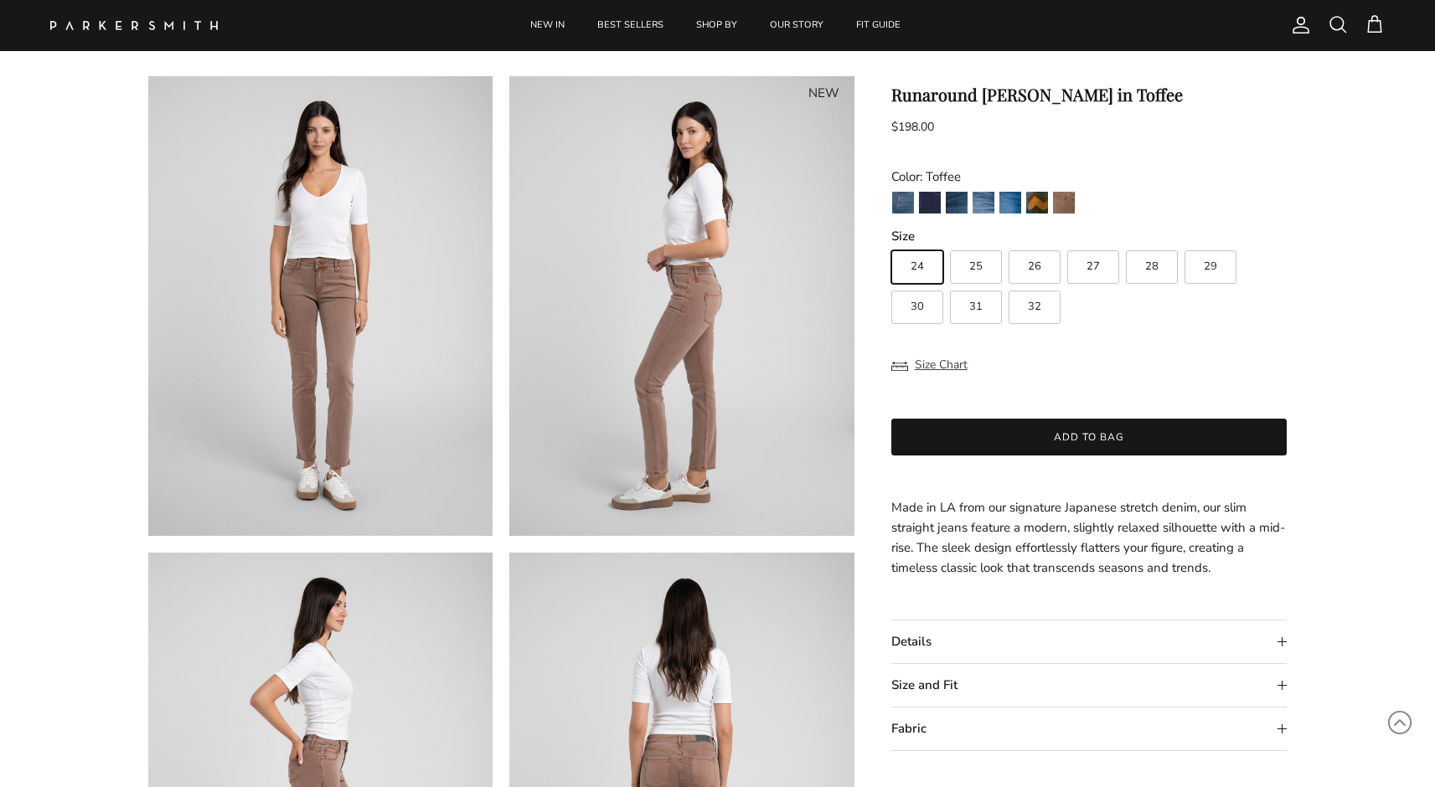
scroll to position [63, 0]
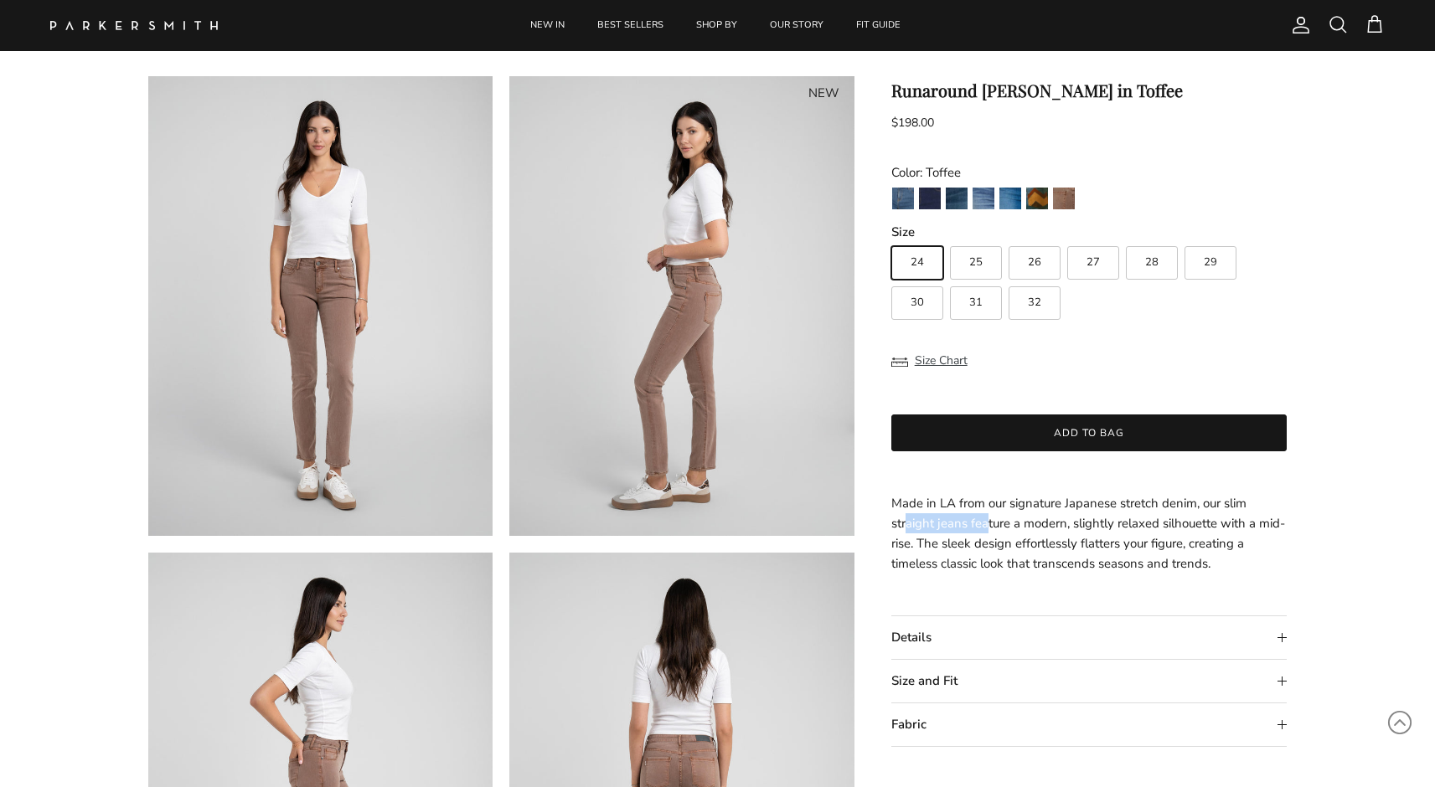
drag, startPoint x: 905, startPoint y: 524, endPoint x: 983, endPoint y: 524, distance: 77.9
click at [985, 524] on p "Made in LA from our signature Japanese stretch denim, our slim straight jeans f…" at bounding box center [1089, 533] width 396 height 80
drag, startPoint x: 1100, startPoint y: 520, endPoint x: 1206, endPoint y: 520, distance: 105.5
click at [1204, 520] on p "Made in LA from our signature Japanese stretch denim, our slim straight jeans f…" at bounding box center [1089, 533] width 396 height 80
click at [1170, 539] on p "Made in LA from our signature Japanese stretch denim, our slim straight jeans f…" at bounding box center [1089, 533] width 396 height 80
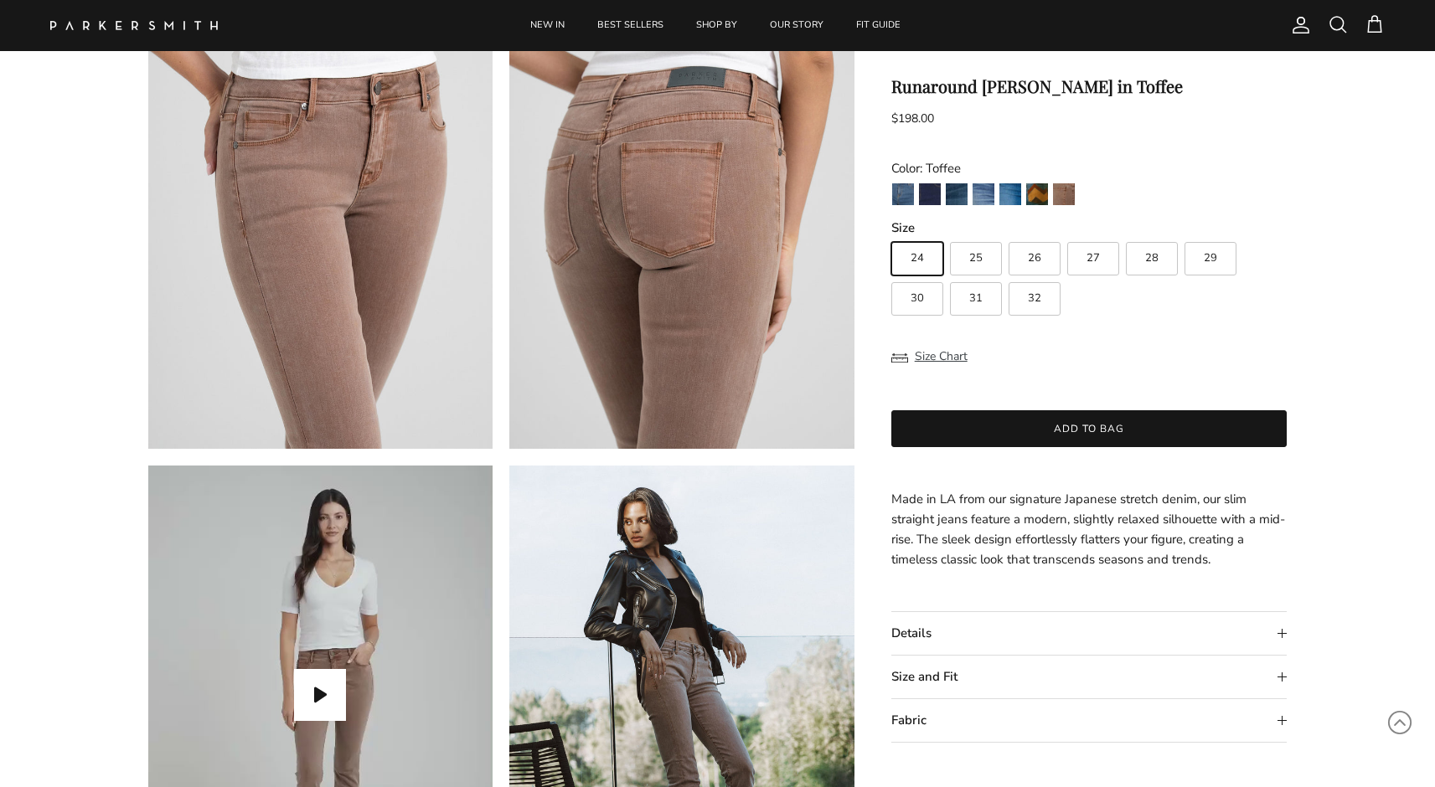
scroll to position [1170, 0]
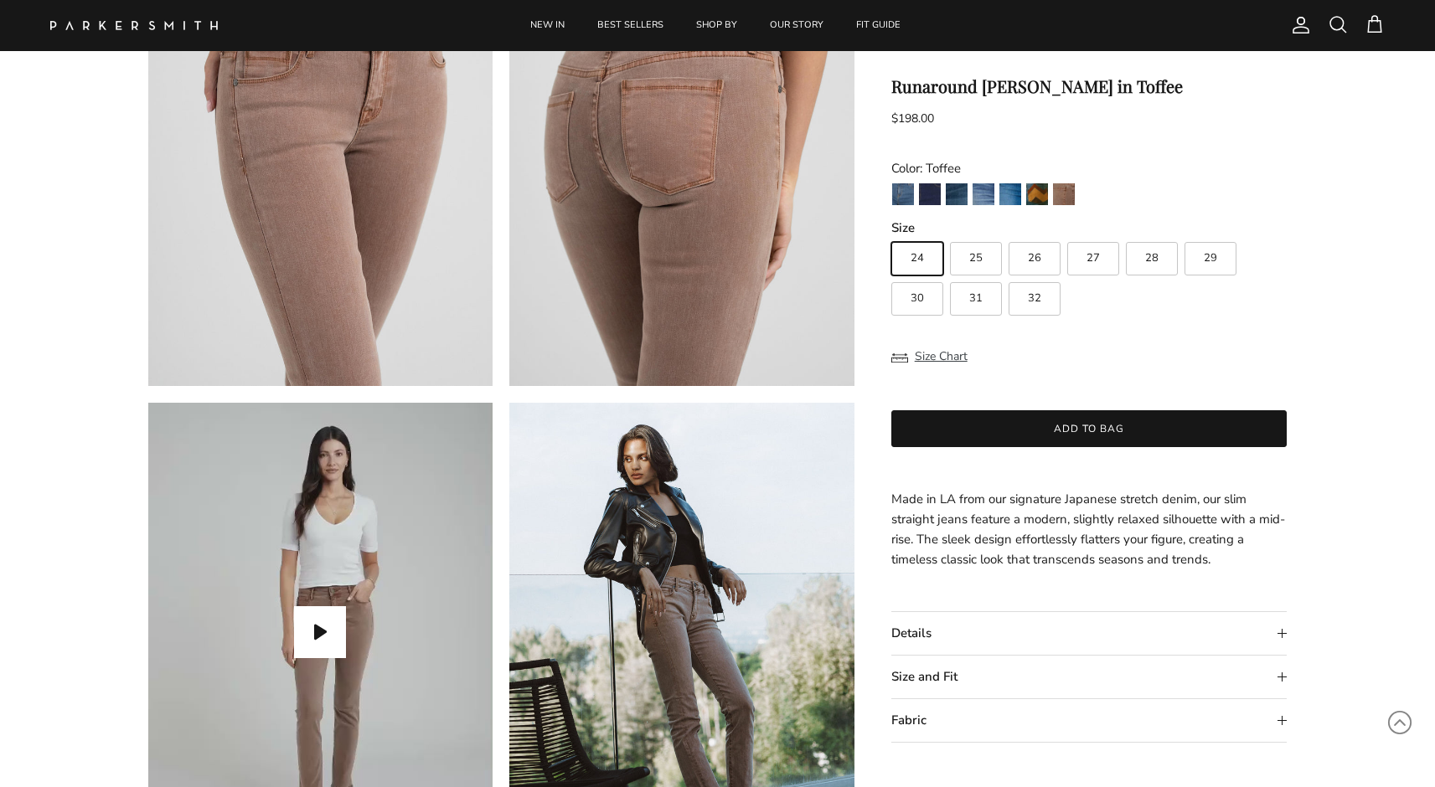
click at [936, 675] on summary "Size and Fit" at bounding box center [1089, 677] width 396 height 43
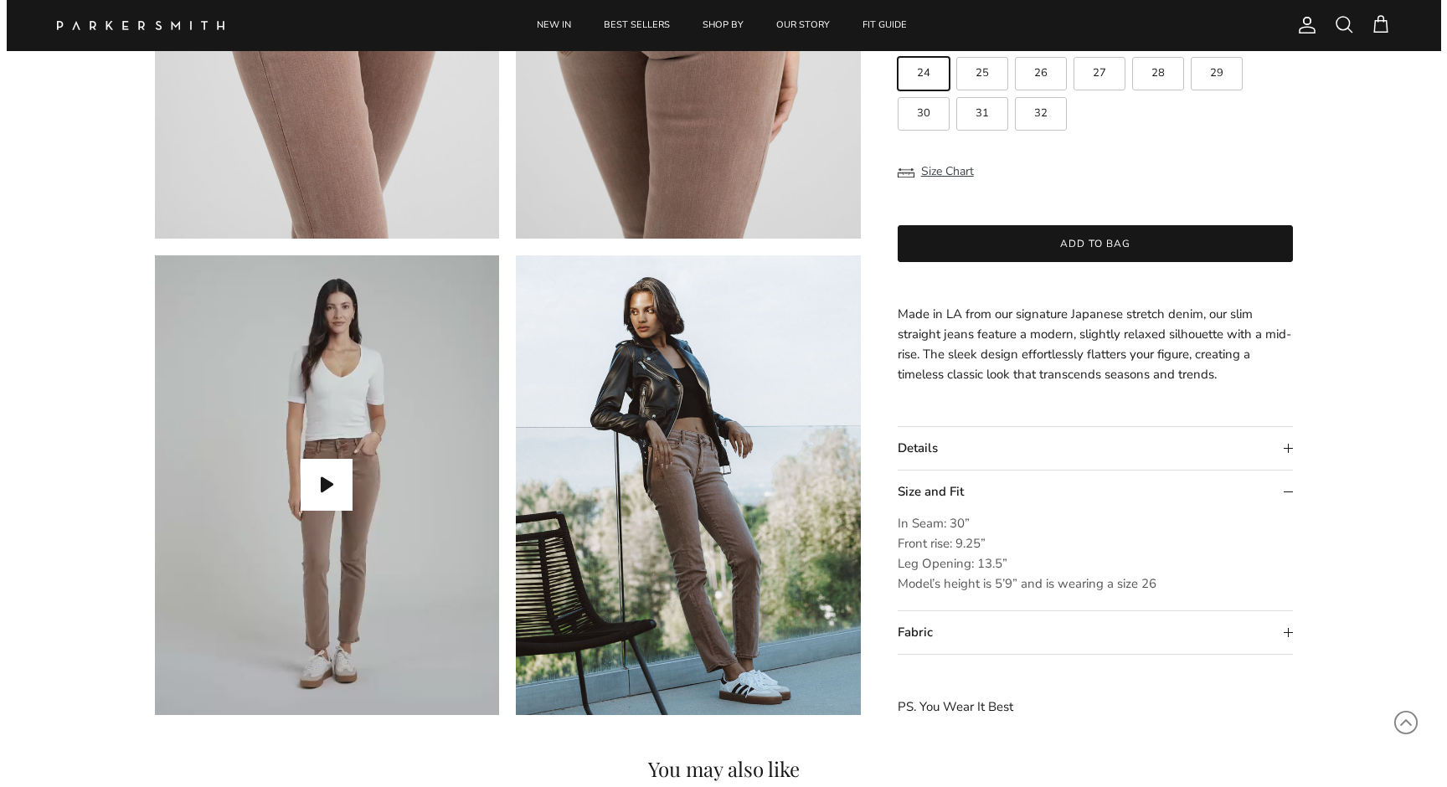
scroll to position [1321, 0]
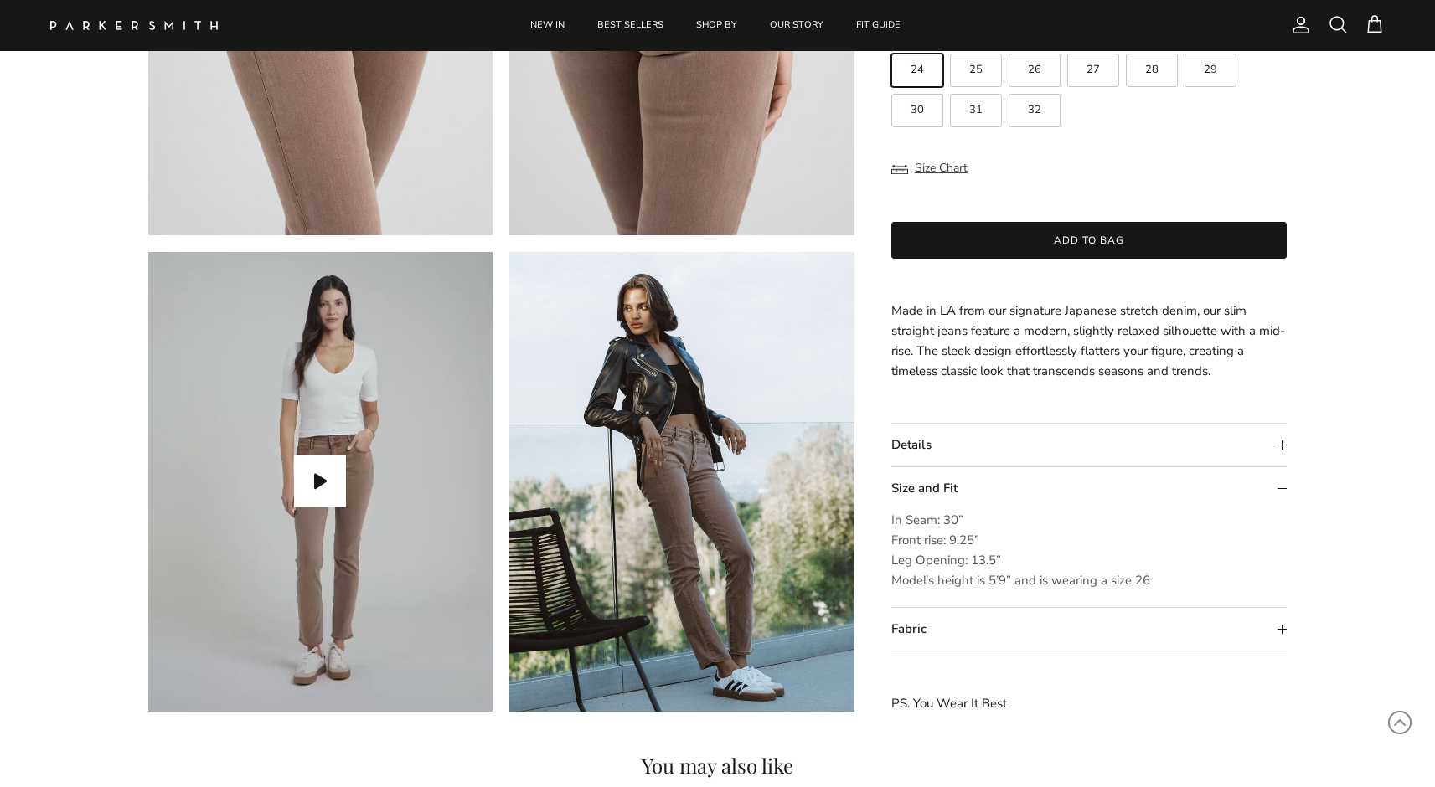
click at [1333, 22] on span at bounding box center [1337, 24] width 20 height 20
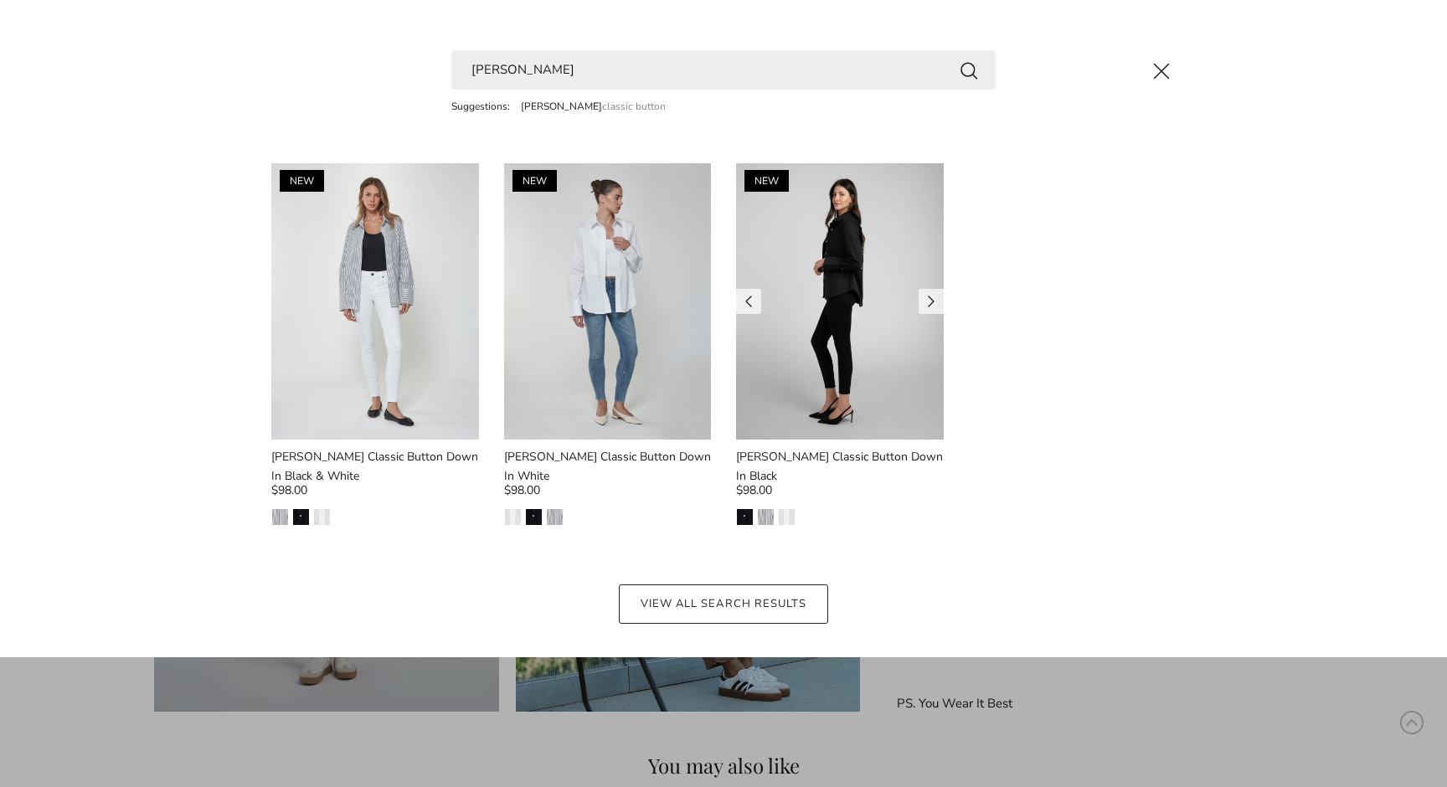
type input "billy"
click at [824, 288] on img at bounding box center [840, 301] width 208 height 276
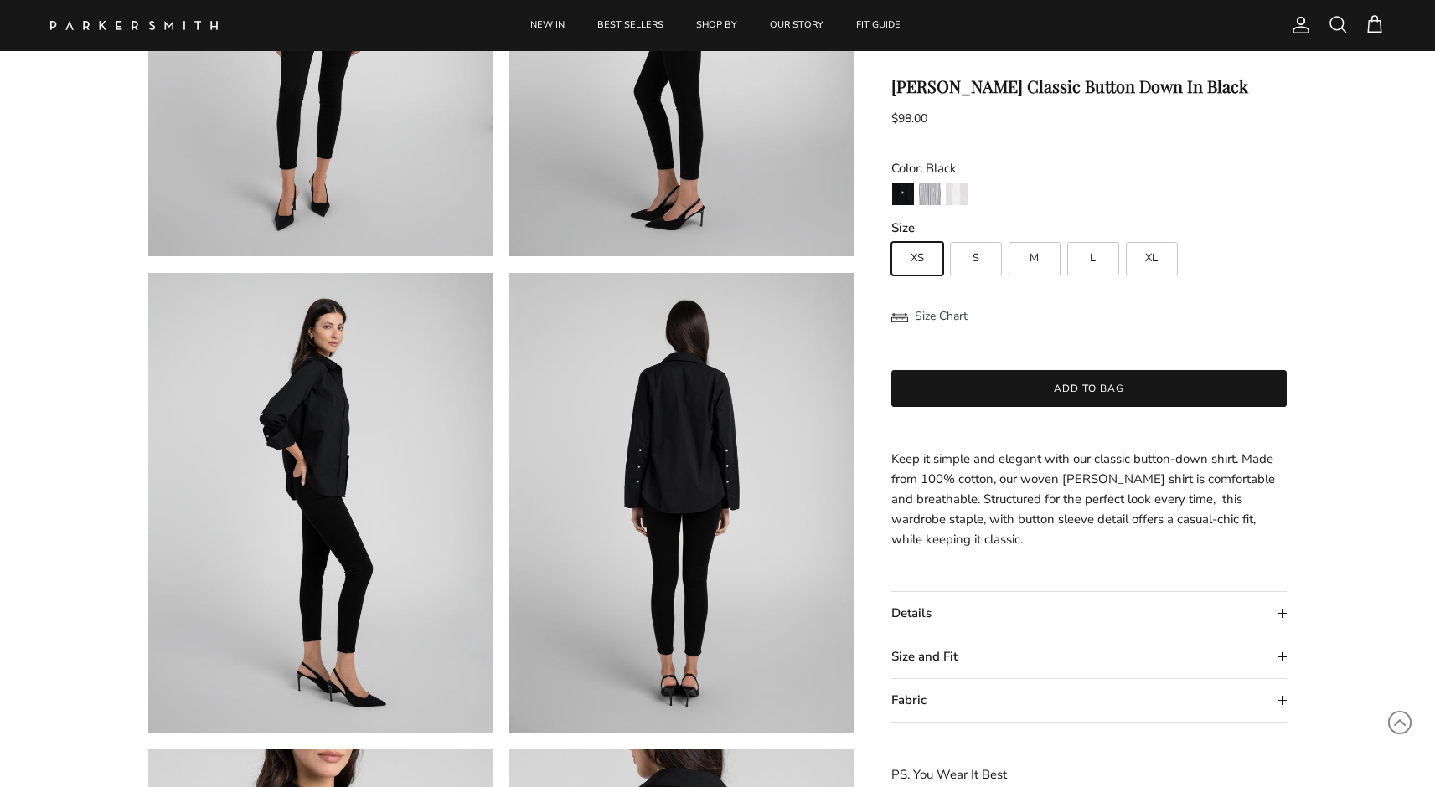
scroll to position [470, 0]
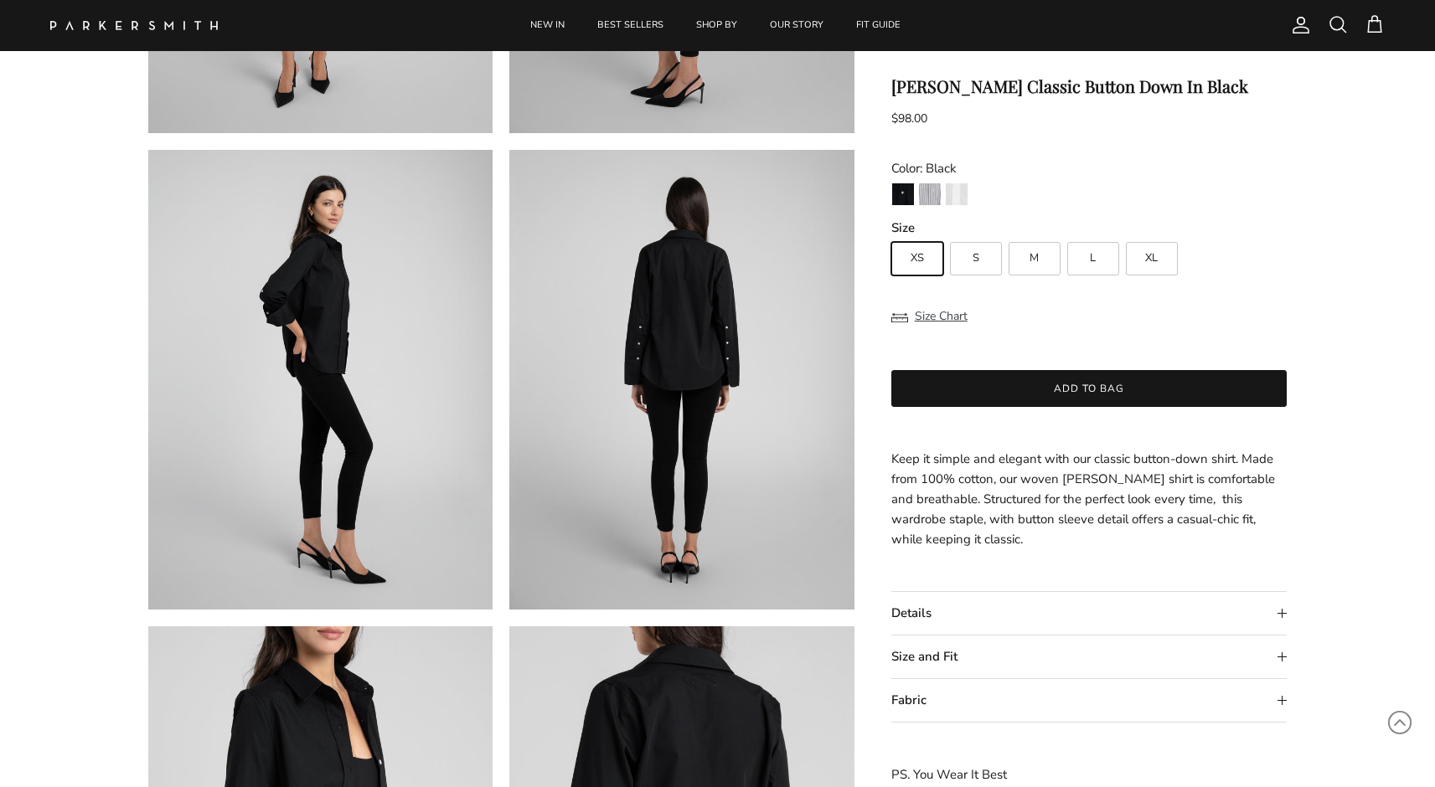
click at [914, 616] on summary "Details" at bounding box center [1089, 613] width 396 height 43
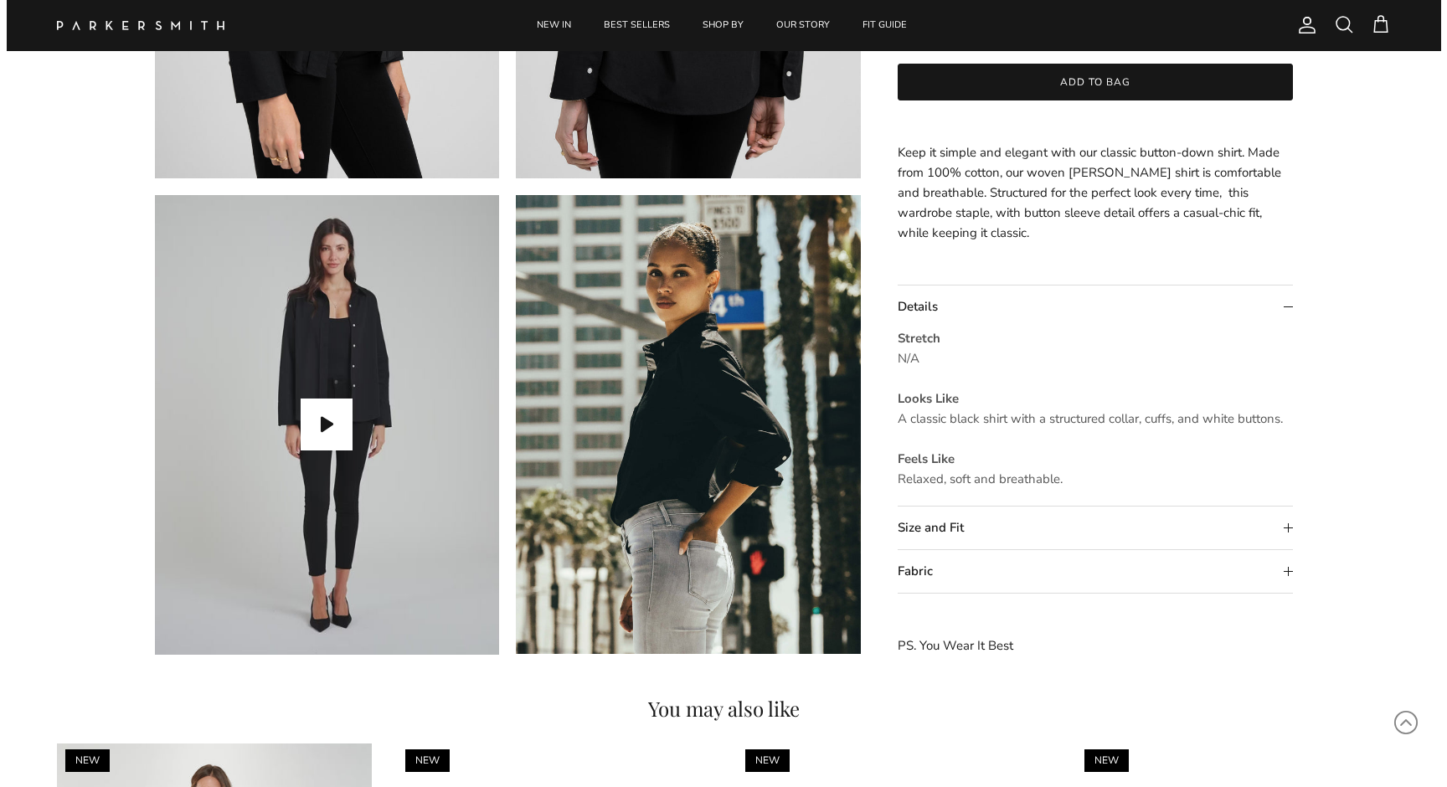
scroll to position [1386, 0]
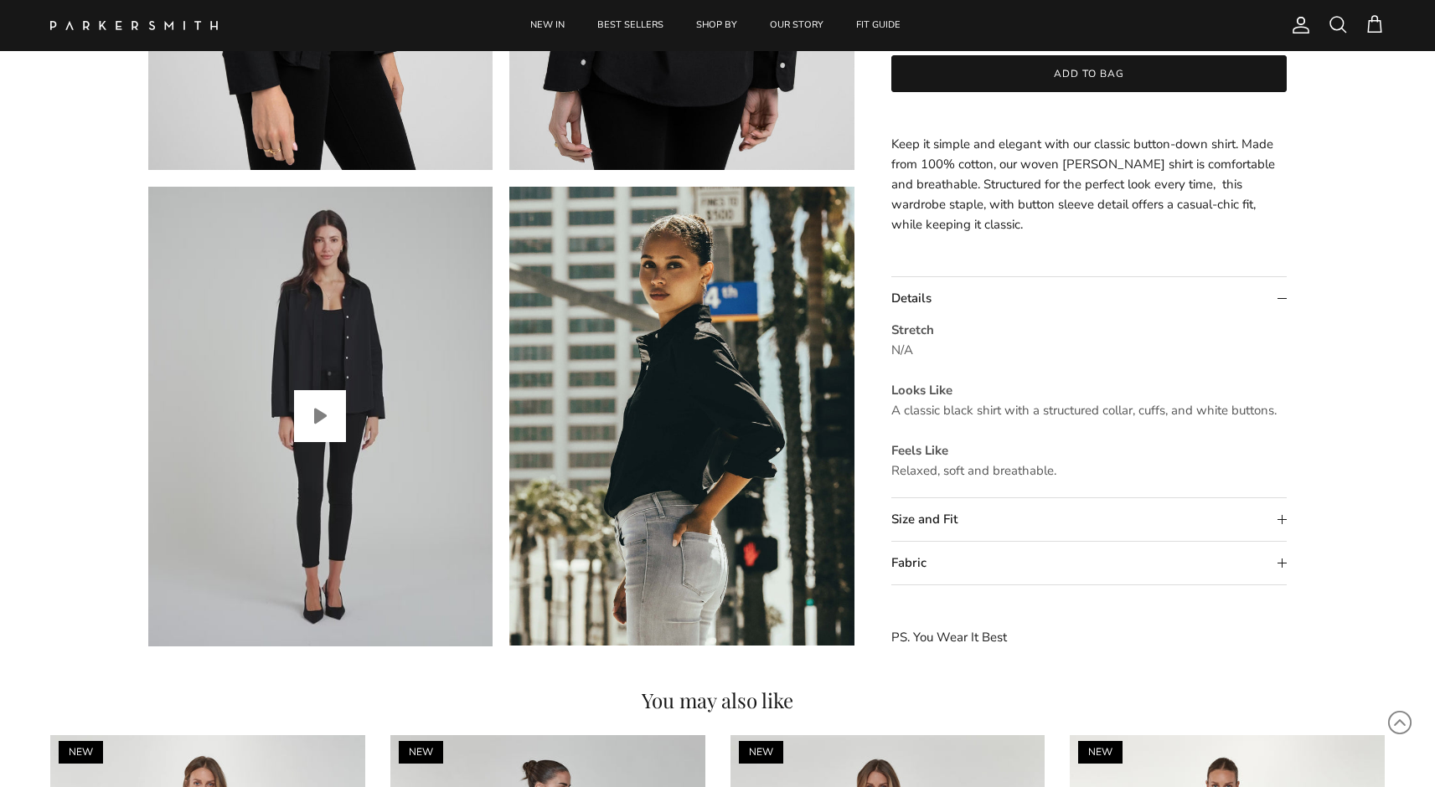
click at [312, 429] on button "Play video" at bounding box center [320, 416] width 52 height 52
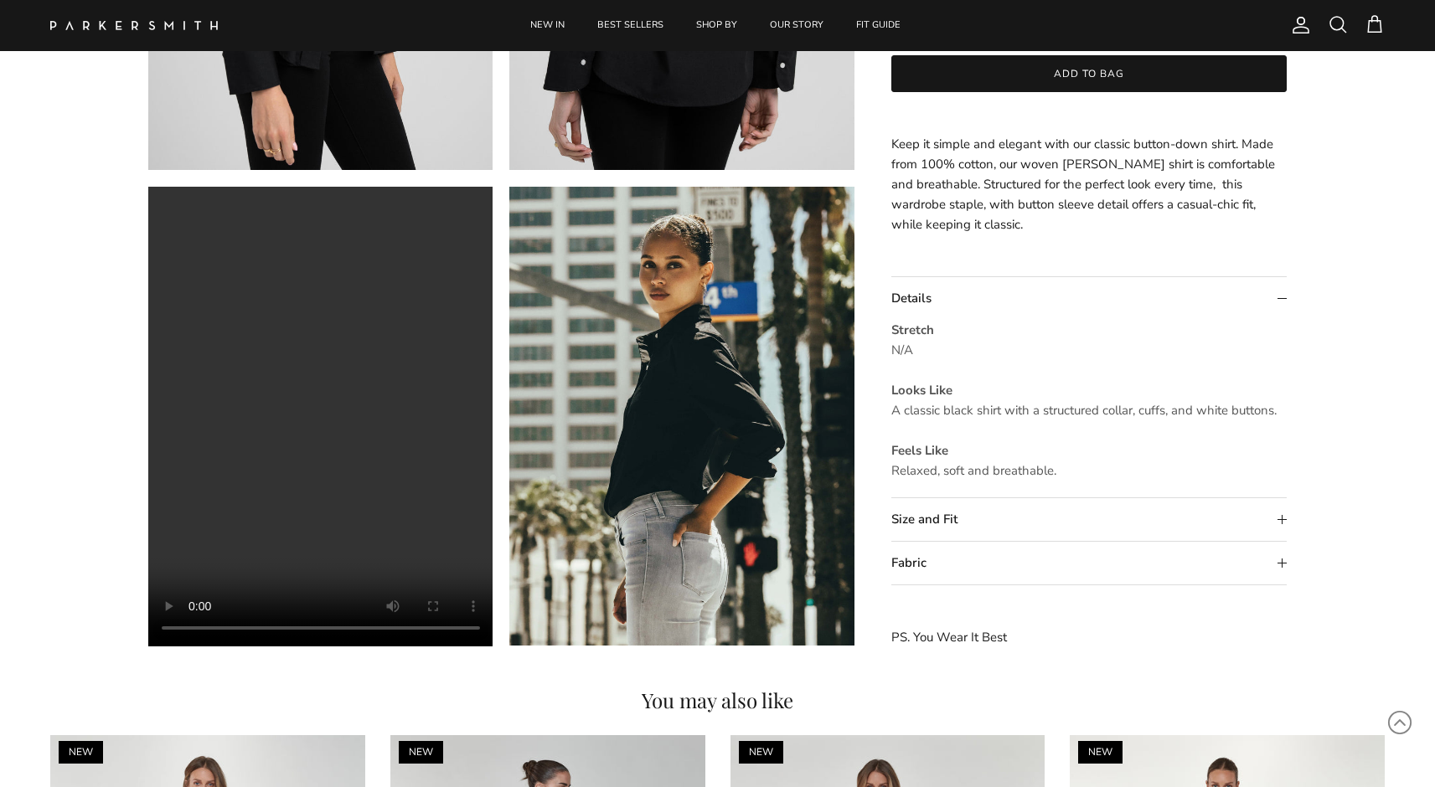
click at [270, 3] on ul "NEW IN BEST SELLERS SHOP BY OUR STORY FIT GUIDE" at bounding box center [716, 25] width 932 height 51
click at [1342, 25] on span at bounding box center [1337, 24] width 20 height 20
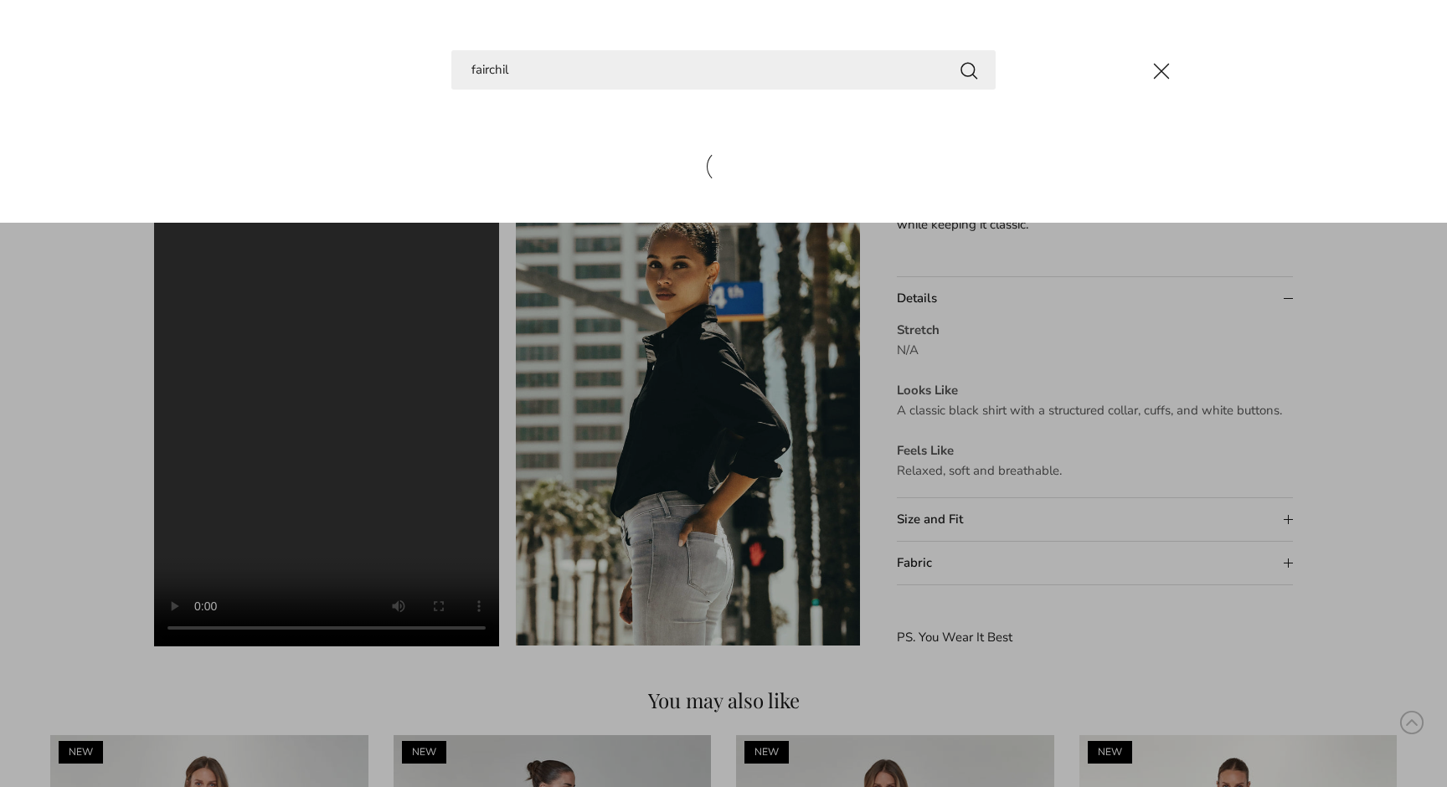
type input "fairchil"
click at [969, 70] on button "Search" at bounding box center [969, 69] width 20 height 21
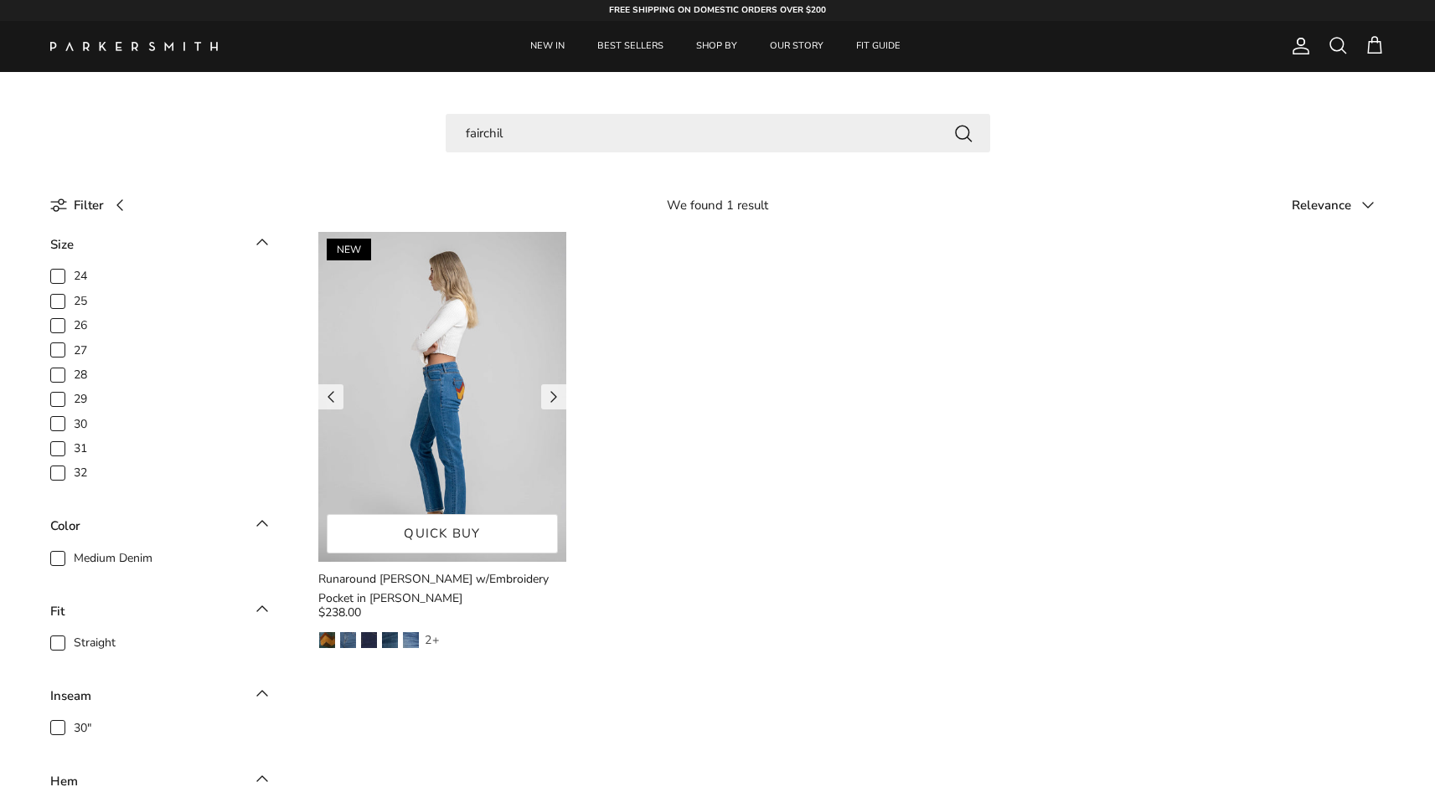
click at [480, 357] on img at bounding box center [442, 397] width 248 height 330
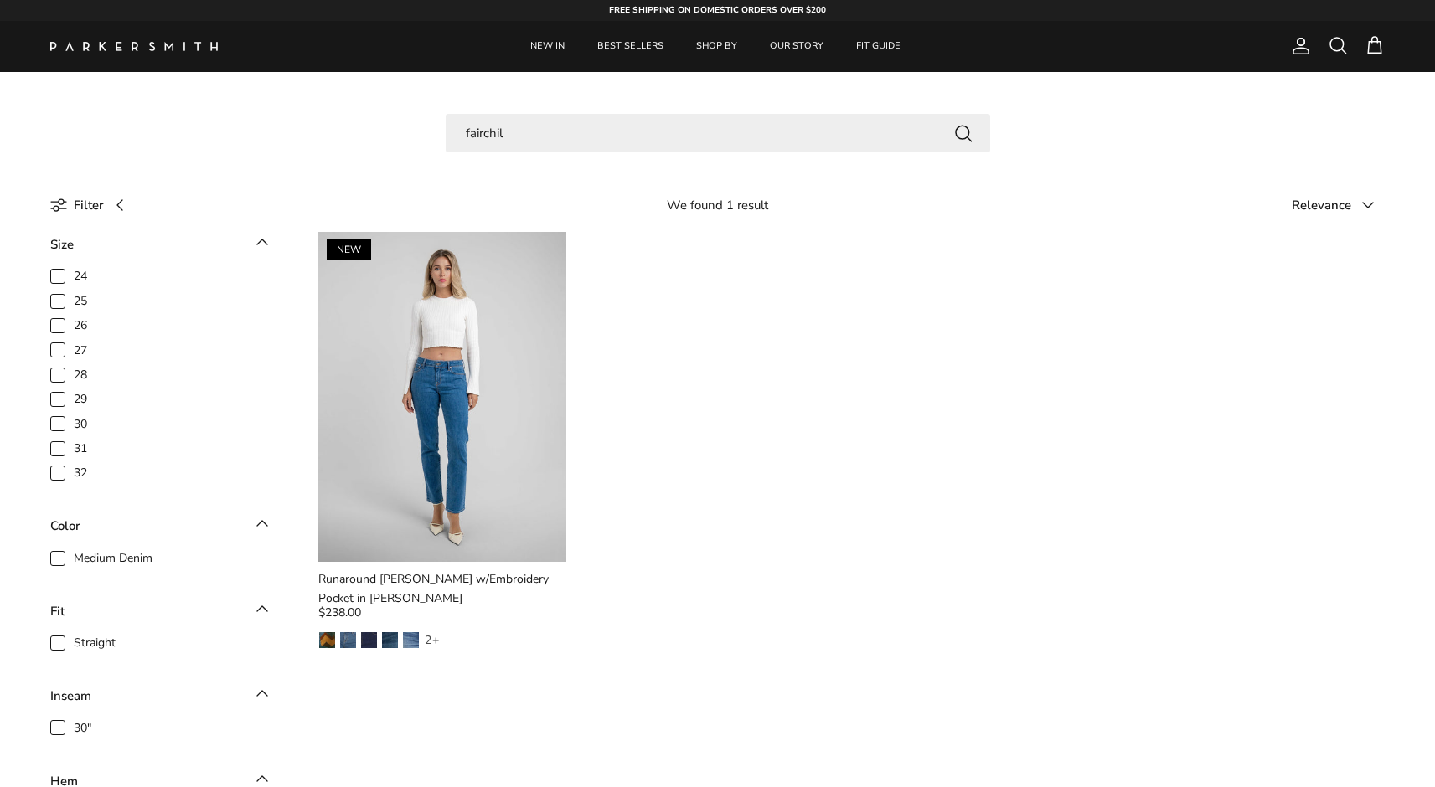
click at [214, 54] on div at bounding box center [134, 46] width 168 height 43
click at [180, 48] on img at bounding box center [134, 46] width 168 height 9
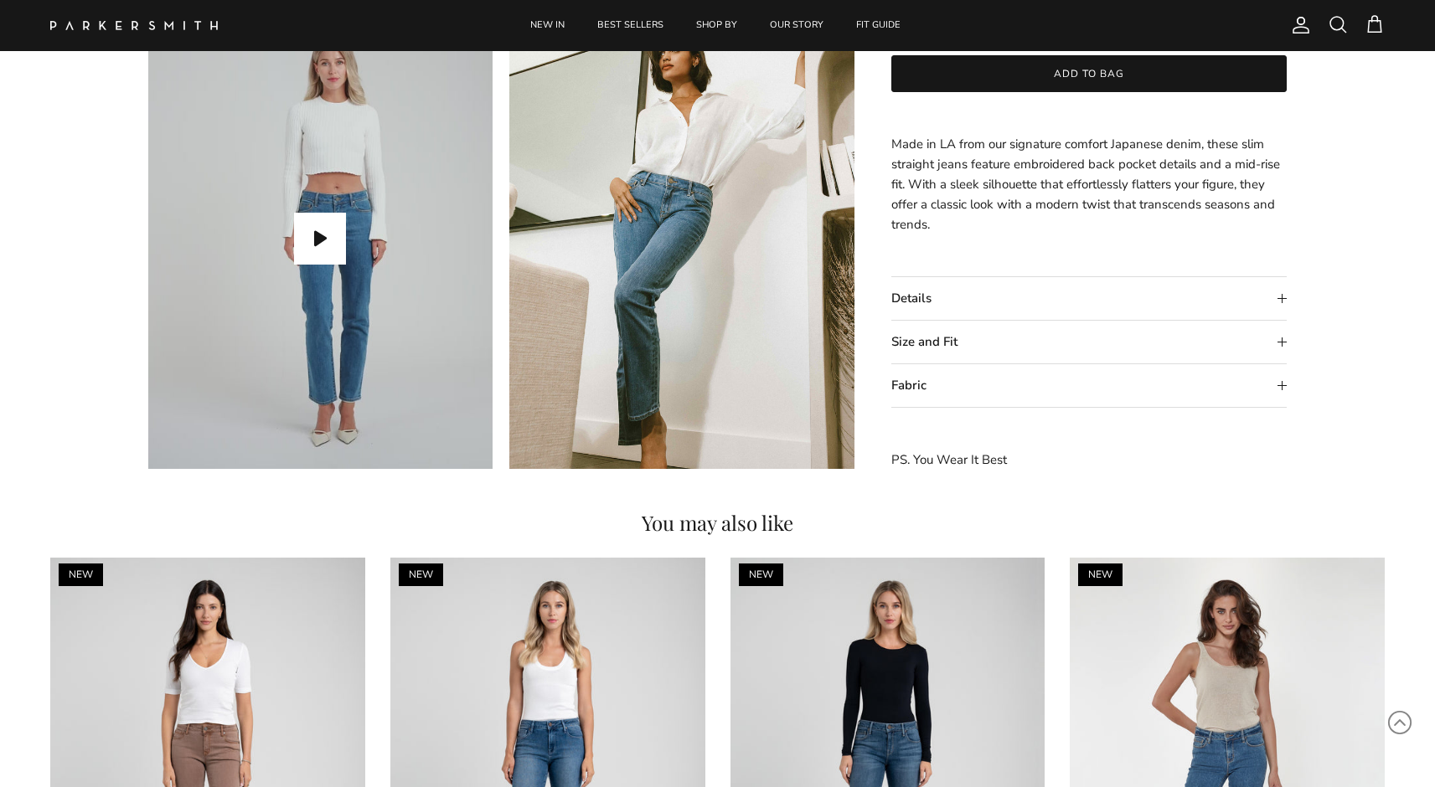
scroll to position [1540, 0]
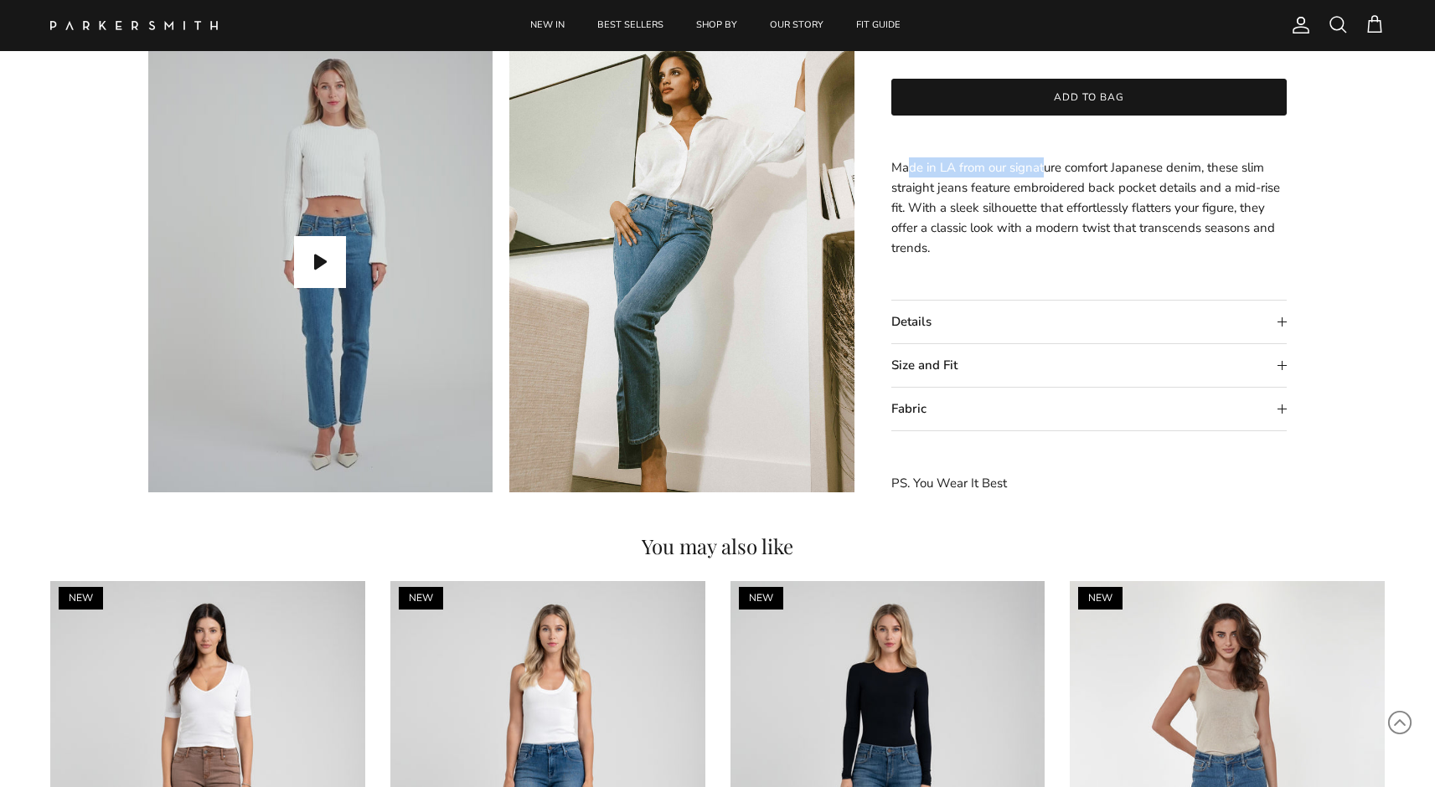
drag, startPoint x: 906, startPoint y: 165, endPoint x: 1042, endPoint y: 166, distance: 135.7
click at [1042, 166] on p "Made in LA from our signature comfort Japanese denim, these slim straight jeans…" at bounding box center [1089, 208] width 396 height 101
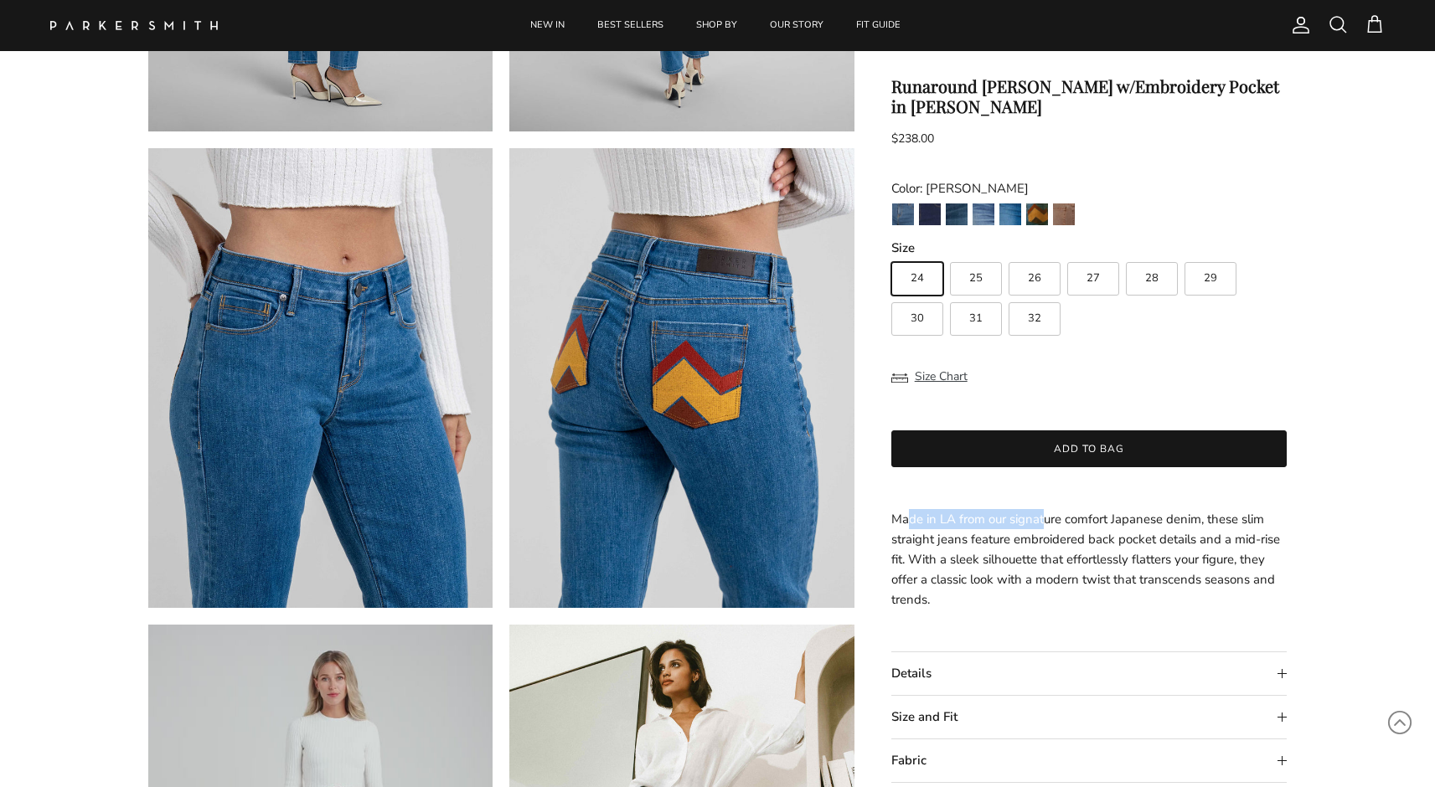
scroll to position [768, 0]
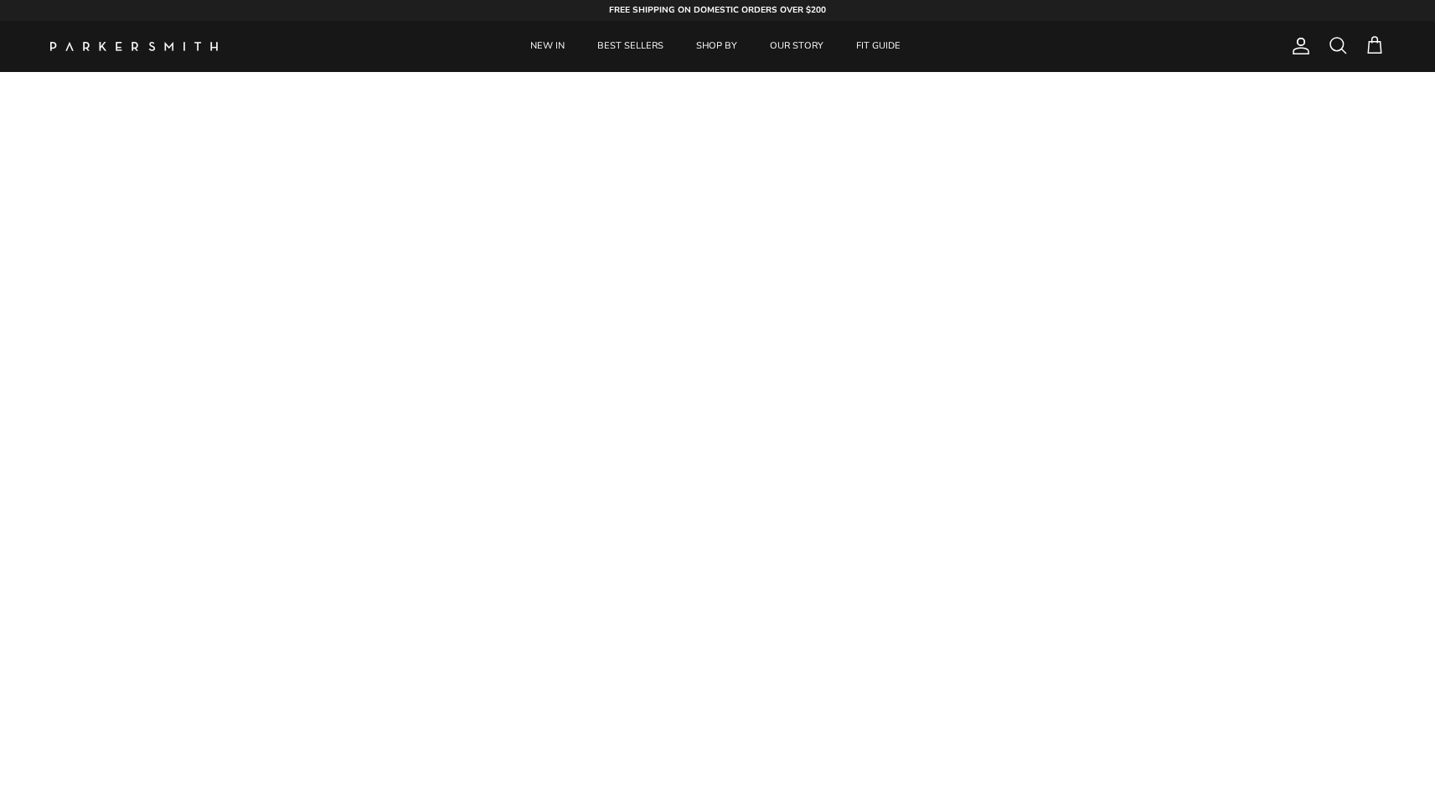
scroll to position [-1, 0]
